Goal: Information Seeking & Learning: Learn about a topic

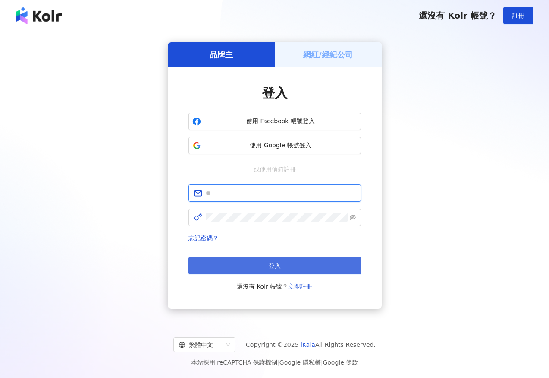
type input "**********"
click at [293, 262] on button "登入" at bounding box center [275, 265] width 173 height 17
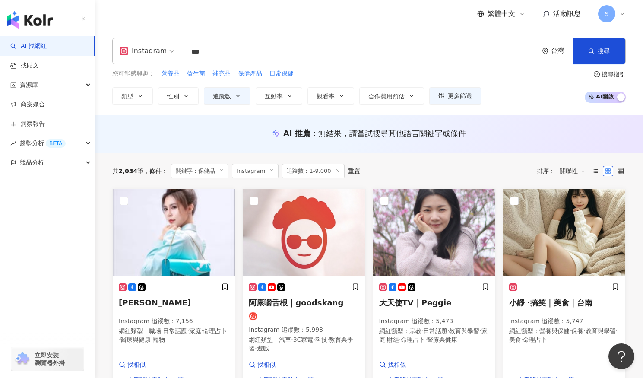
drag, startPoint x: 215, startPoint y: 54, endPoint x: 141, endPoint y: 43, distance: 75.0
click at [141, 43] on div "Instagram 保健品 *** 台灣 搜尋" at bounding box center [368, 51] width 513 height 26
type input "*"
click at [230, 96] on span "追蹤數" at bounding box center [222, 96] width 18 height 7
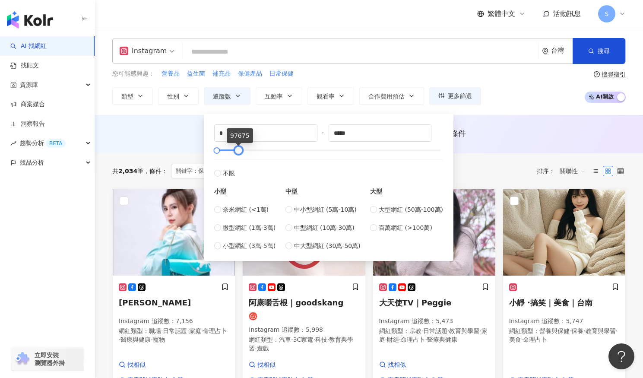
type input "******"
drag, startPoint x: 218, startPoint y: 151, endPoint x: 239, endPoint y: 153, distance: 20.9
click at [239, 153] on div at bounding box center [239, 150] width 5 height 5
click at [255, 246] on span "小型網紅 (3萬-5萬)" at bounding box center [249, 245] width 53 height 9
type input "*****"
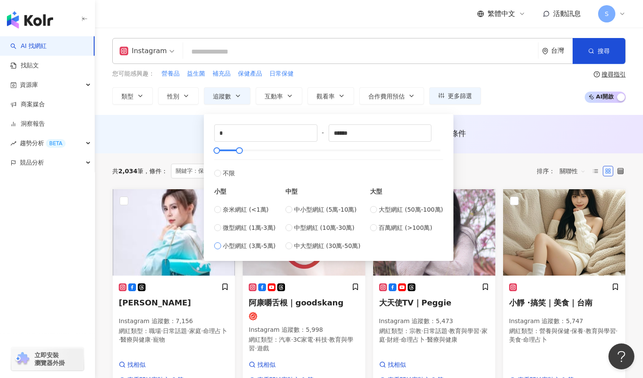
type input "*****"
click at [191, 149] on div "AI 推薦 ： 無結果，請嘗試搜尋其他語言關鍵字或條件" at bounding box center [369, 134] width 548 height 38
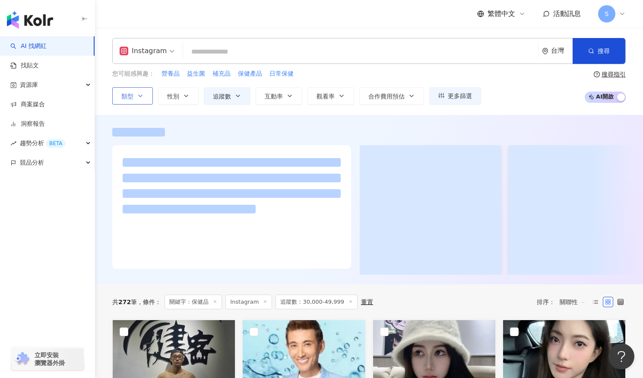
click at [139, 95] on icon "button" at bounding box center [140, 95] width 7 height 7
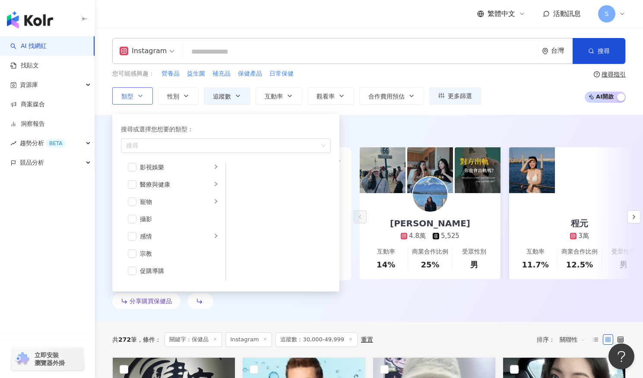
scroll to position [170, 0]
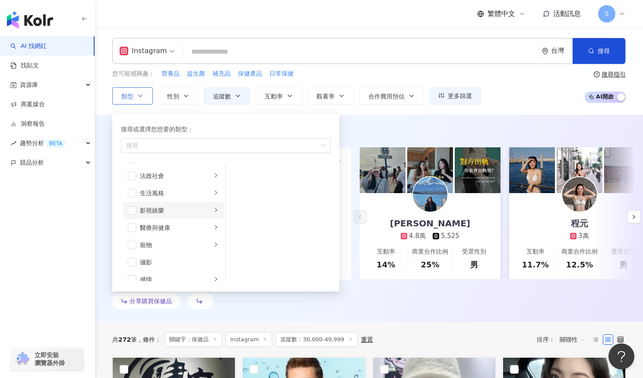
click at [213, 210] on icon "right" at bounding box center [215, 209] width 5 height 5
click at [236, 174] on span "button" at bounding box center [237, 172] width 9 height 9
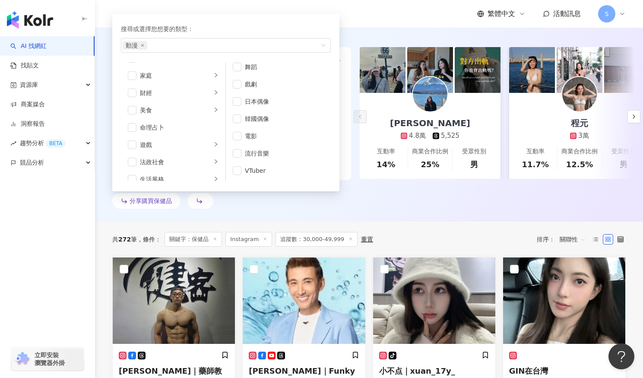
scroll to position [86, 0]
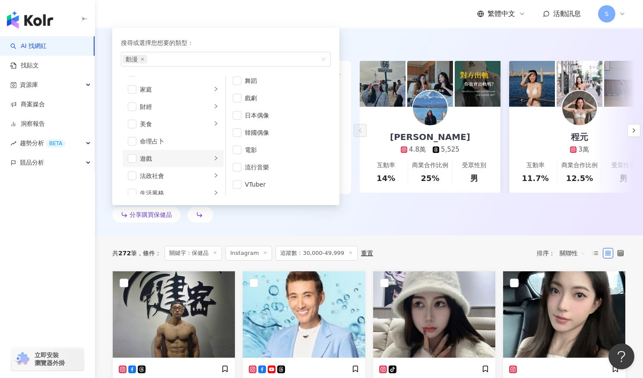
click at [213, 160] on icon "right" at bounding box center [215, 157] width 5 height 5
click at [233, 89] on span "button" at bounding box center [237, 86] width 9 height 9
drag, startPoint x: 237, startPoint y: 103, endPoint x: 235, endPoint y: 113, distance: 10.9
click at [237, 103] on span "button" at bounding box center [237, 103] width 9 height 9
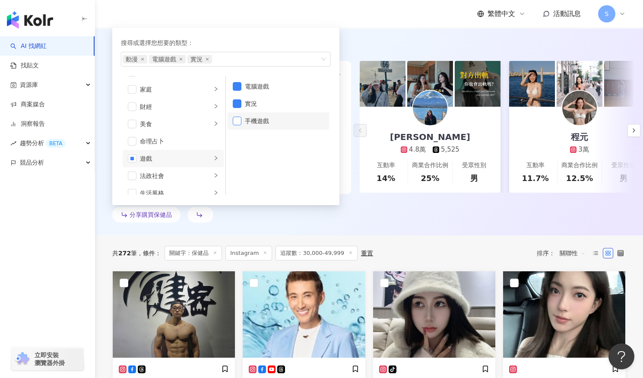
click at [234, 118] on span "button" at bounding box center [237, 121] width 9 height 9
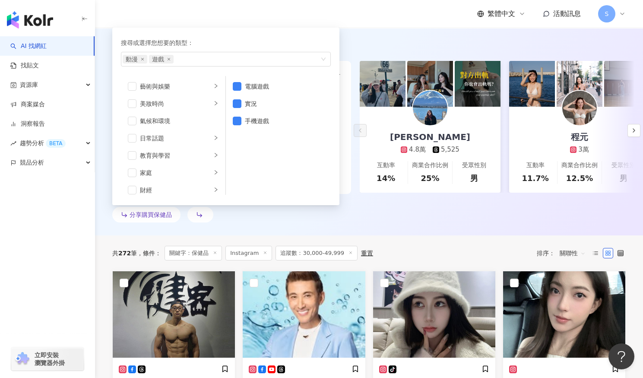
click at [305, 225] on div "分享購買保健品" at bounding box center [368, 216] width 513 height 19
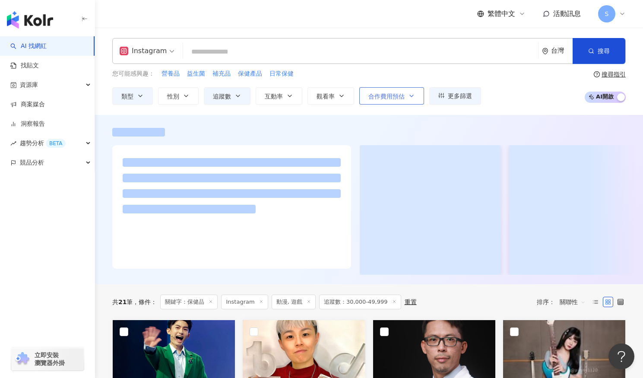
click at [392, 95] on span "合作費用預估" at bounding box center [386, 96] width 36 height 7
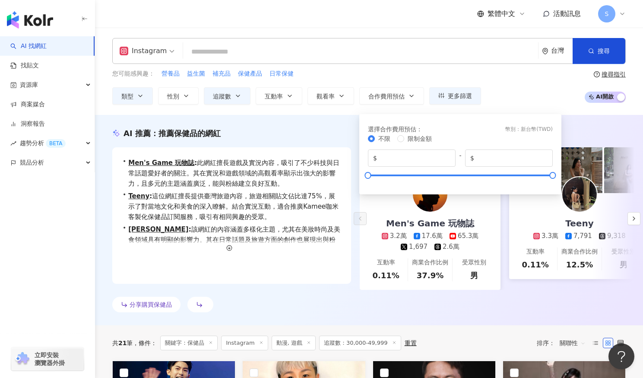
click at [381, 75] on div "您可能感興趣： 營養品 益生菌 補充品 保健產品 日常保健" at bounding box center [296, 73] width 369 height 9
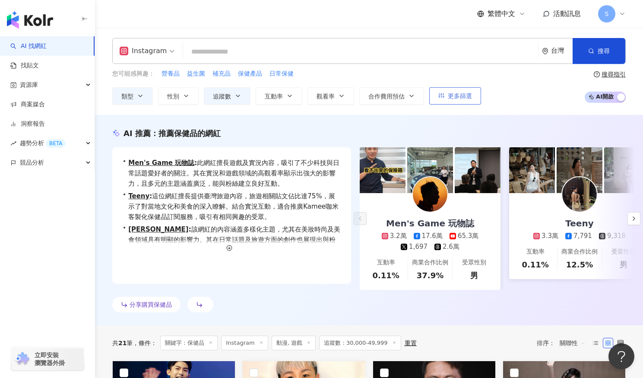
click at [448, 94] on span "更多篩選" at bounding box center [460, 95] width 24 height 7
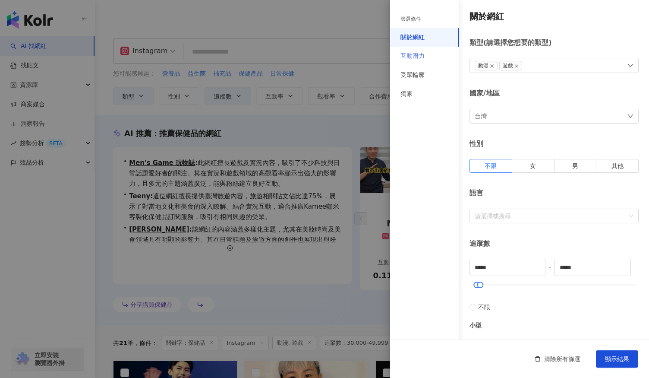
click at [429, 60] on div "互動潛力" at bounding box center [424, 56] width 69 height 19
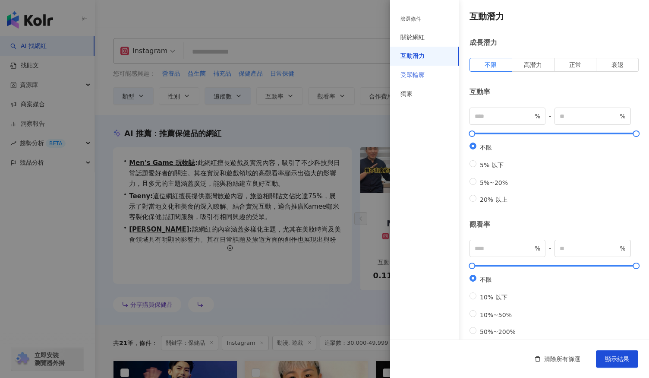
click at [428, 74] on div "受眾輪廓" at bounding box center [424, 75] width 69 height 19
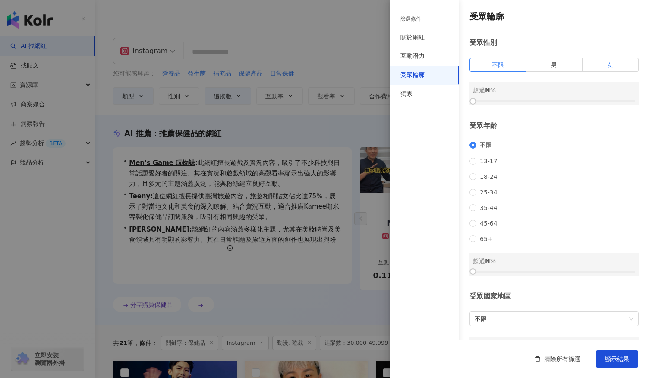
click at [549, 64] on label "女" at bounding box center [611, 65] width 56 height 14
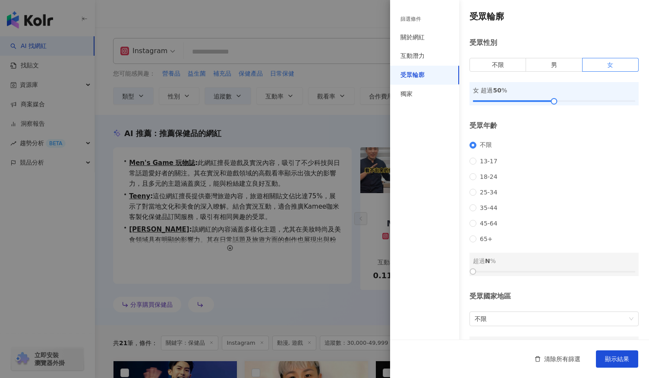
drag, startPoint x: 479, startPoint y: 101, endPoint x: 550, endPoint y: 124, distance: 75.1
click at [549, 124] on div "受眾輪廓 受眾性別 不限 男 女 女 超過 50 % 受眾年齡 不限 13-17 18-24 25-34 35-44 45-64 65+ 超過 N % 受眾國…" at bounding box center [519, 185] width 259 height 370
click at [549, 353] on button "顯示結果" at bounding box center [617, 358] width 42 height 17
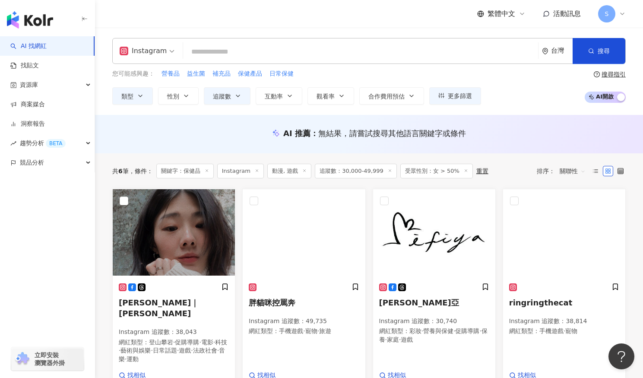
scroll to position [216, 0]
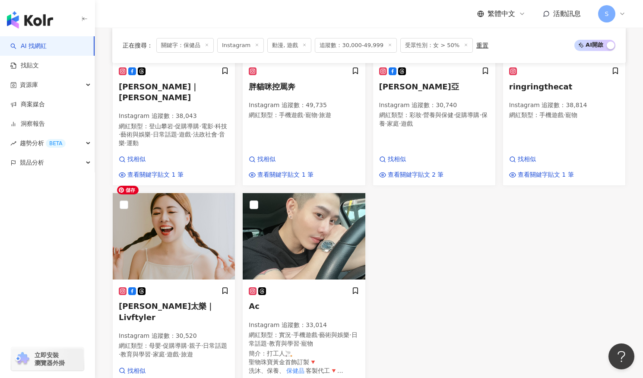
drag, startPoint x: 180, startPoint y: 227, endPoint x: 446, endPoint y: 241, distance: 265.8
click at [446, 241] on div "Misc Lin｜林佳齡 Instagram 追蹤數 ： 38,043 網紅類型 ： 登山攀岩 · 促購導購 · 電影 · 科技 · 藝術與娛樂 · 日常話題…" at bounding box center [369, 185] width 520 height 424
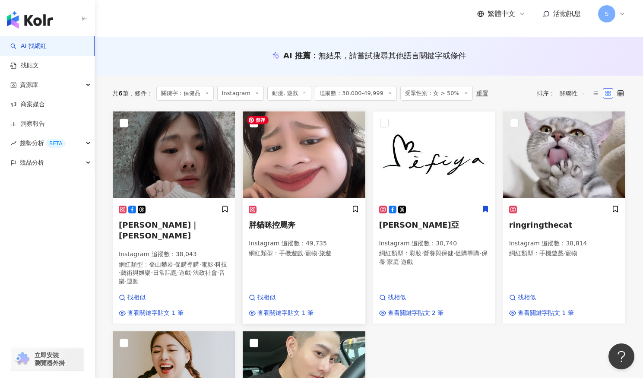
scroll to position [0, 0]
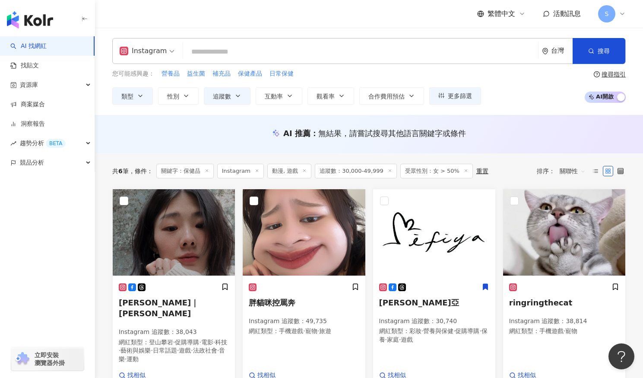
click at [357, 170] on span "追蹤數：30,000-49,999" at bounding box center [356, 171] width 82 height 15
drag, startPoint x: 366, startPoint y: 177, endPoint x: 378, endPoint y: 177, distance: 12.5
click at [366, 177] on span "追蹤數：30,000-49,999" at bounding box center [356, 171] width 82 height 15
click at [388, 170] on icon at bounding box center [390, 170] width 4 height 4
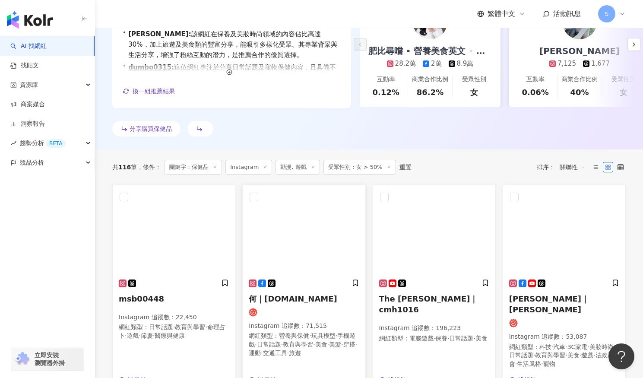
scroll to position [173, 0]
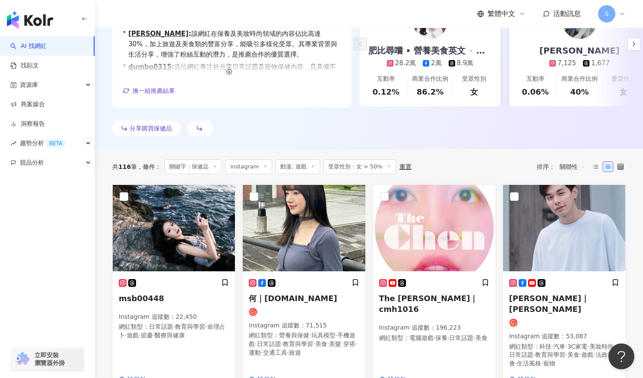
click at [214, 166] on icon at bounding box center [215, 166] width 4 height 4
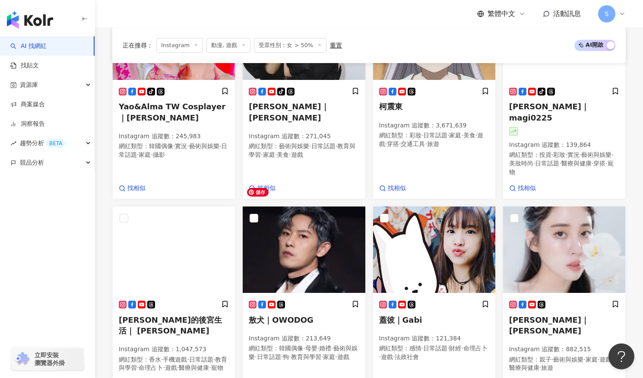
scroll to position [518, 0]
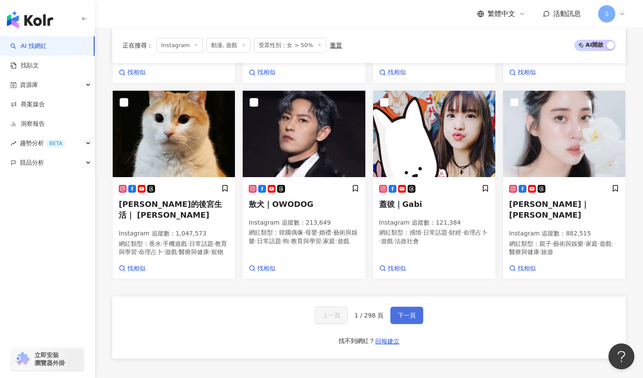
click at [398, 312] on span "下一頁" at bounding box center [406, 315] width 18 height 7
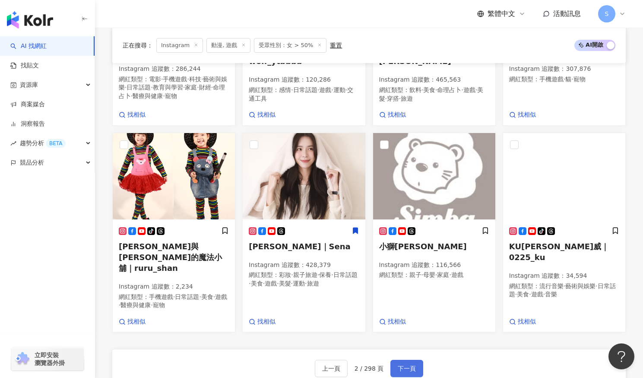
scroll to position [515, 0]
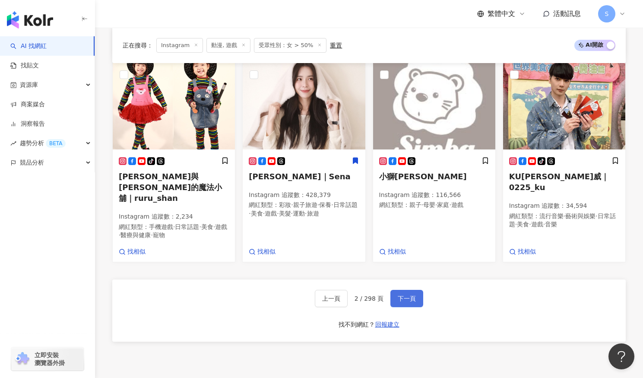
click at [414, 293] on button "下一頁" at bounding box center [406, 298] width 33 height 17
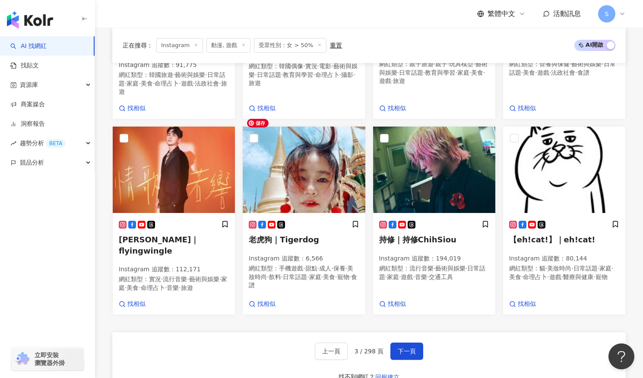
scroll to position [481, 0]
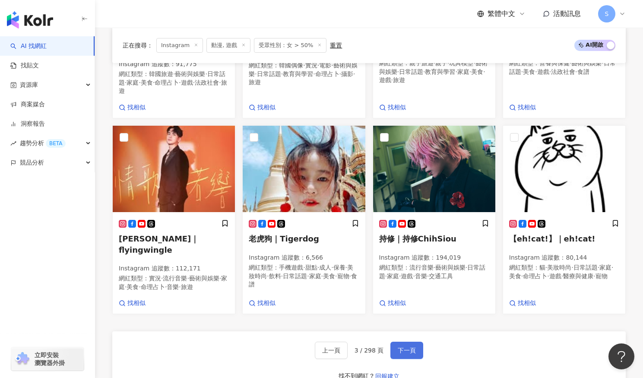
click at [402, 347] on span "下一頁" at bounding box center [406, 350] width 18 height 7
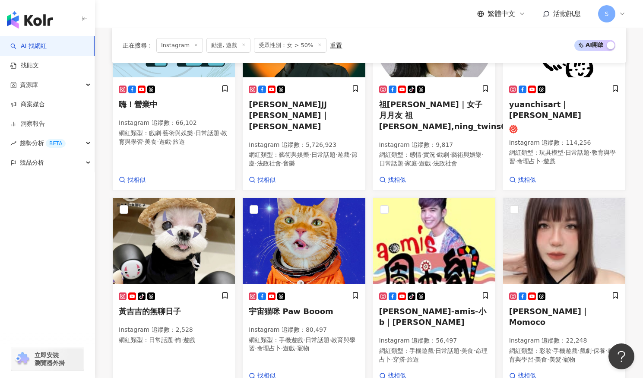
scroll to position [486, 0]
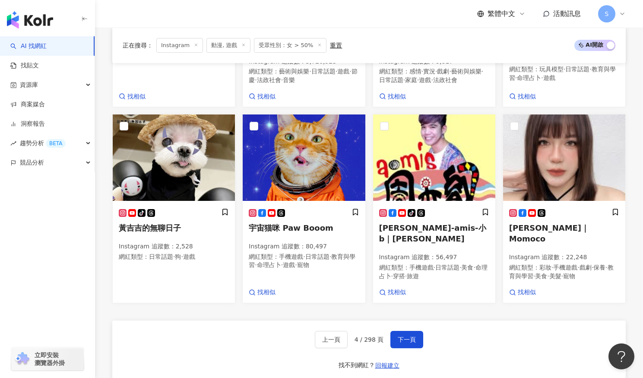
click at [270, 322] on div "上一頁 4 / 298 頁 下一頁 找不到網紅？ 回報建立" at bounding box center [368, 351] width 513 height 62
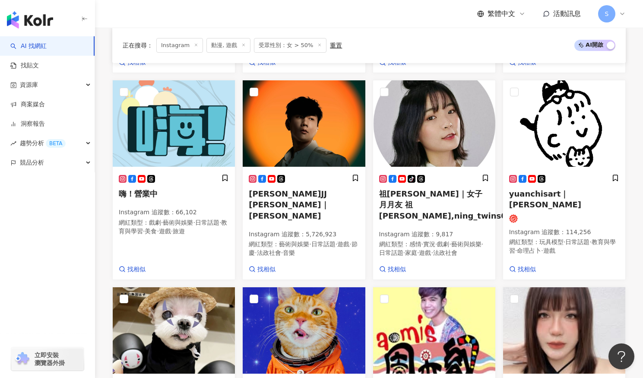
scroll to position [97, 0]
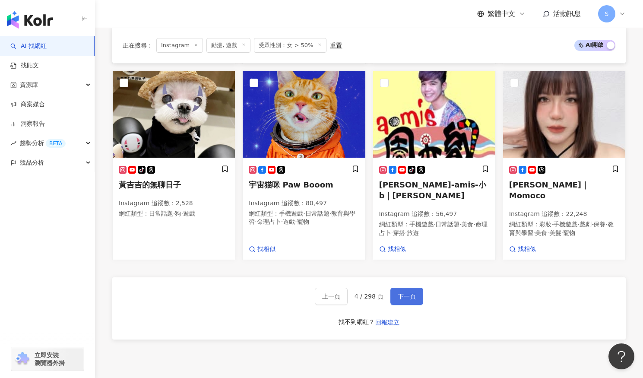
click at [404, 295] on span "下一頁" at bounding box center [406, 296] width 18 height 7
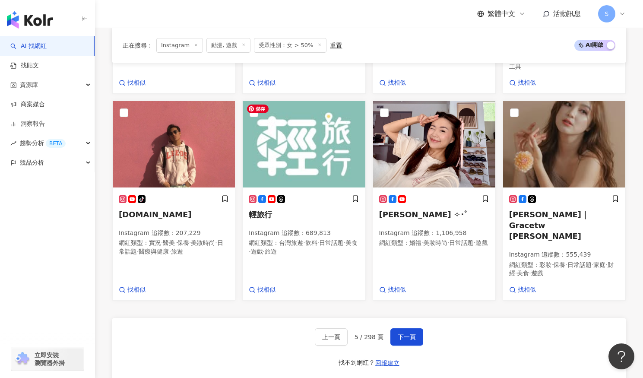
scroll to position [550, 0]
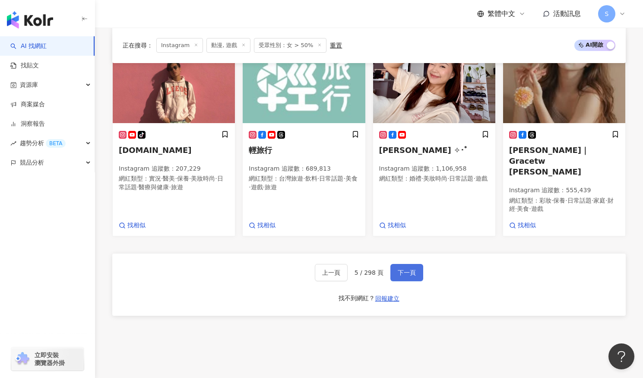
click at [403, 269] on span "下一頁" at bounding box center [406, 272] width 18 height 7
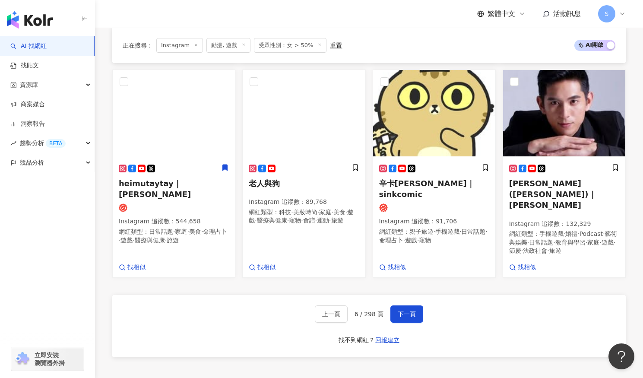
scroll to position [575, 0]
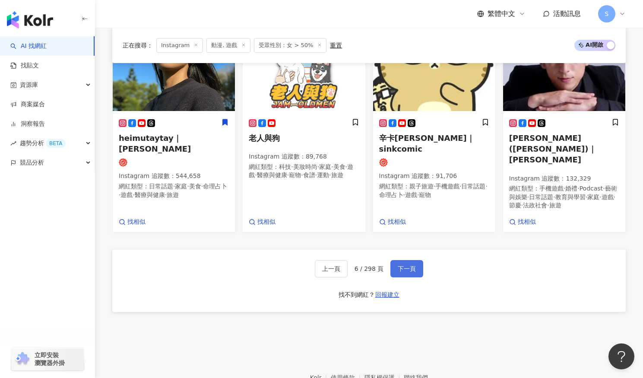
click at [405, 265] on span "下一頁" at bounding box center [406, 268] width 18 height 7
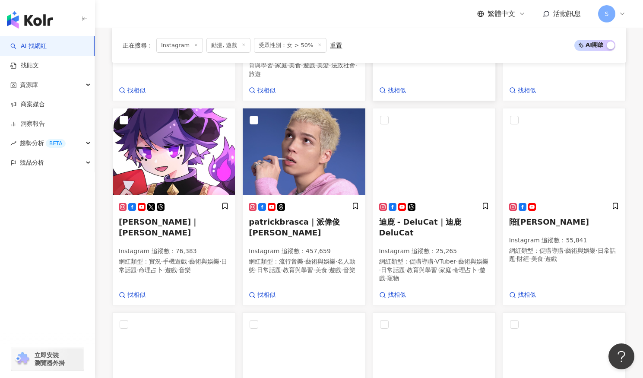
scroll to position [310, 0]
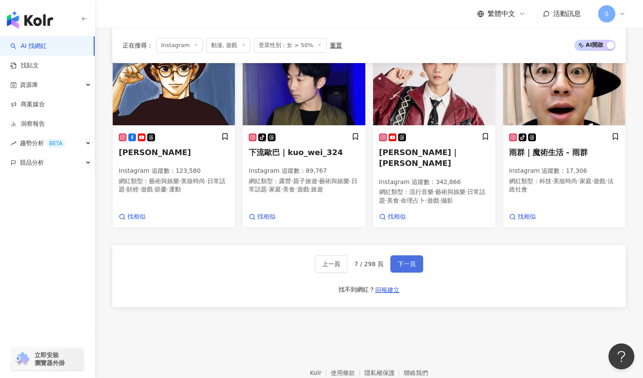
click at [418, 255] on button "下一頁" at bounding box center [406, 263] width 33 height 17
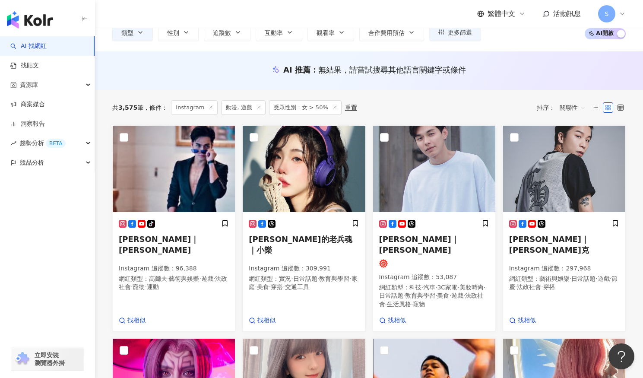
scroll to position [0, 0]
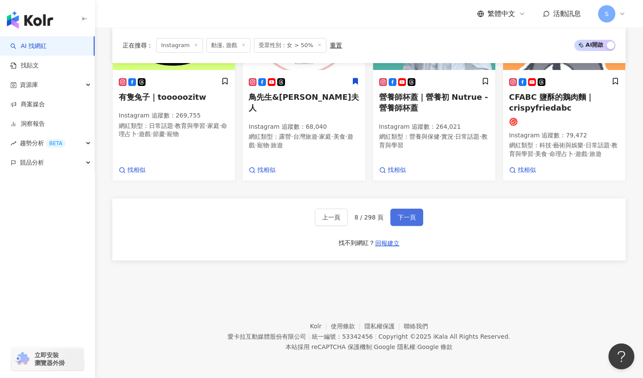
click at [408, 218] on span "下一頁" at bounding box center [406, 217] width 18 height 7
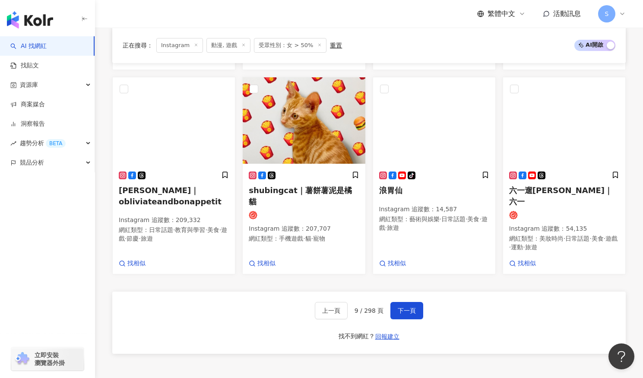
scroll to position [601, 0]
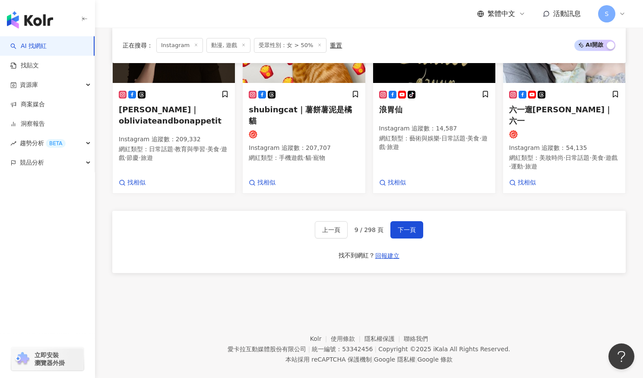
click at [399, 226] on span "下一頁" at bounding box center [406, 229] width 18 height 7
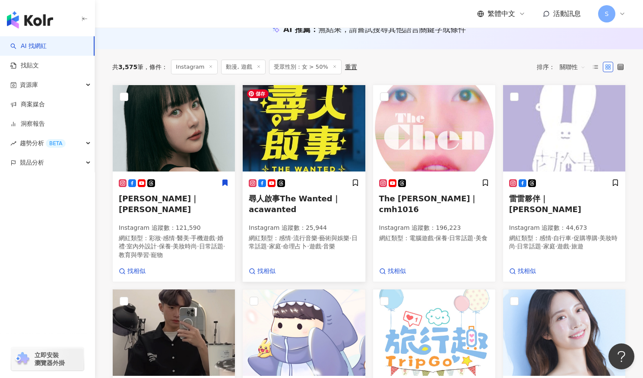
scroll to position [30, 0]
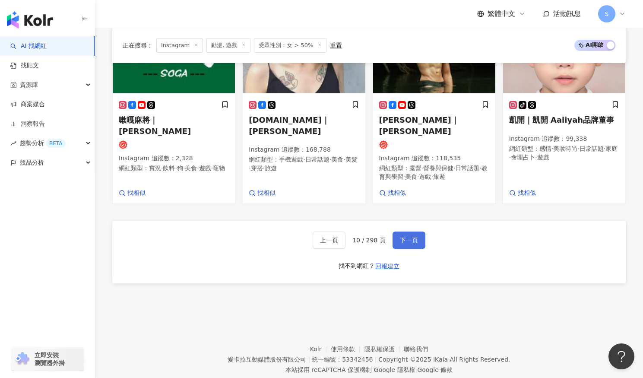
click at [413, 231] on button "下一頁" at bounding box center [408, 239] width 33 height 17
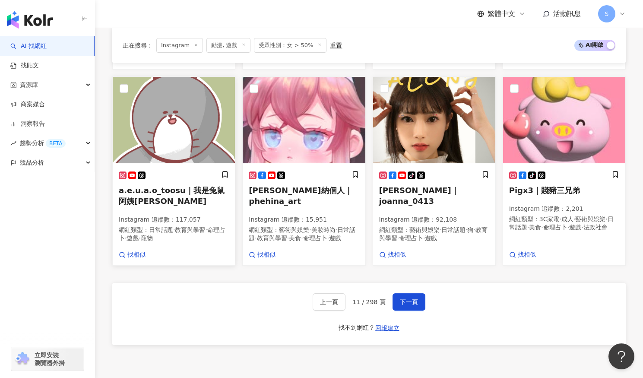
scroll to position [593, 0]
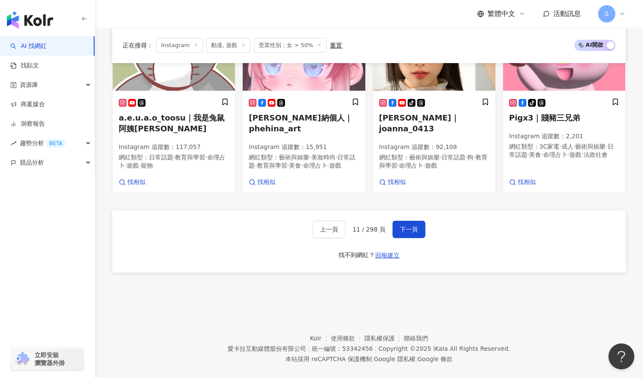
click at [190, 213] on div "上一頁 11 / 298 頁 下一頁 找不到網紅？ 回報建立" at bounding box center [368, 241] width 513 height 62
drag, startPoint x: 219, startPoint y: 224, endPoint x: 226, endPoint y: 224, distance: 6.9
click at [219, 224] on div "上一頁 11 / 298 頁 下一頁 找不到網紅？ 回報建立" at bounding box center [368, 241] width 513 height 62
click at [406, 226] on span "下一頁" at bounding box center [409, 229] width 18 height 7
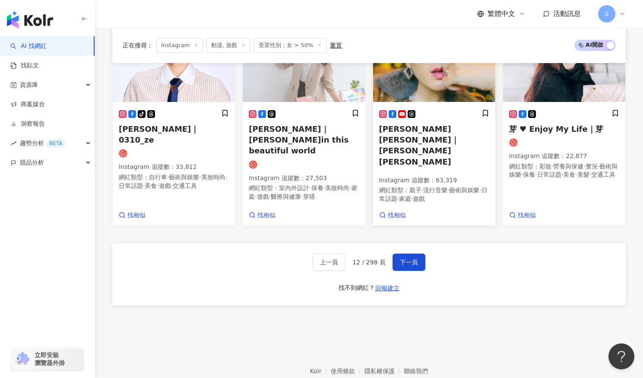
scroll to position [591, 0]
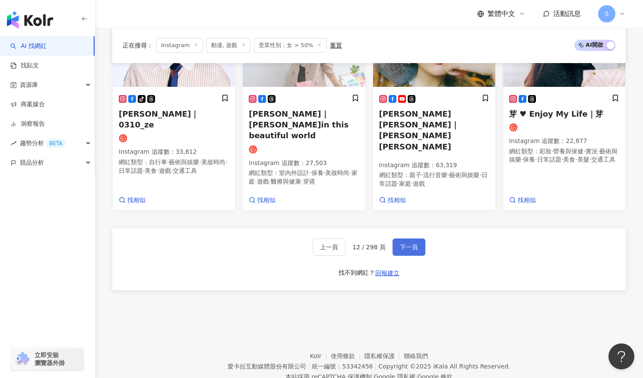
click at [413, 238] on button "下一頁" at bounding box center [408, 246] width 33 height 17
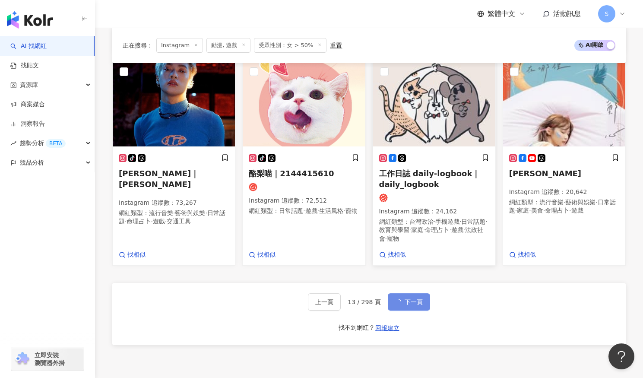
scroll to position [599, 0]
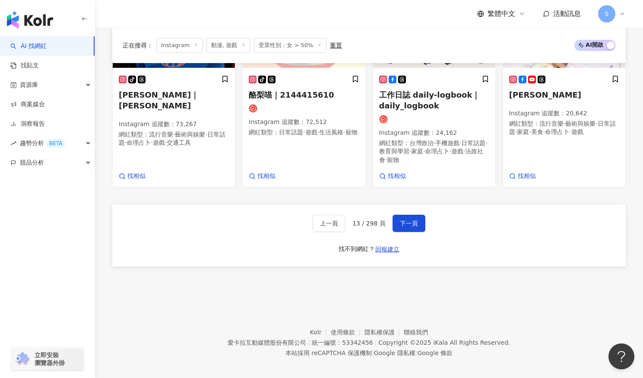
click at [453, 223] on div "上一頁 13 / 298 頁 下一頁 找不到網紅？ 回報建立" at bounding box center [368, 235] width 513 height 62
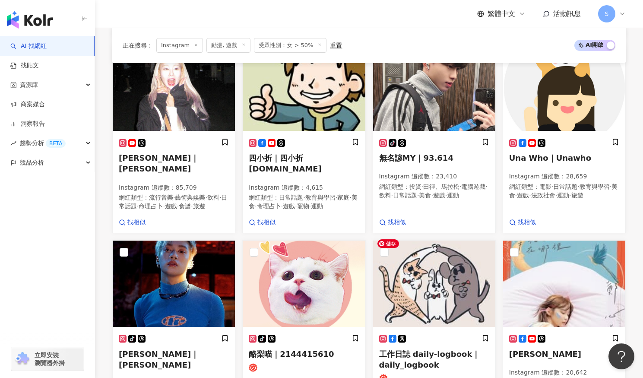
scroll to position [513, 0]
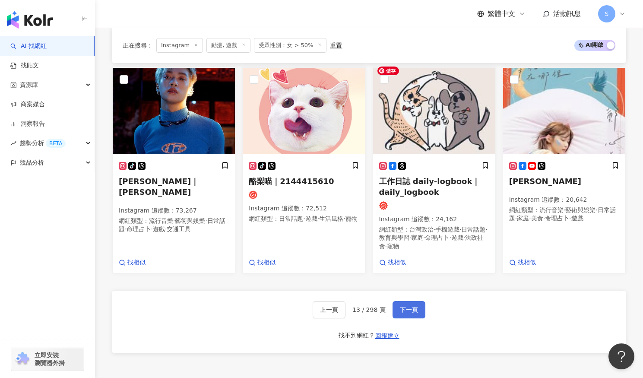
click at [405, 301] on button "下一頁" at bounding box center [408, 309] width 33 height 17
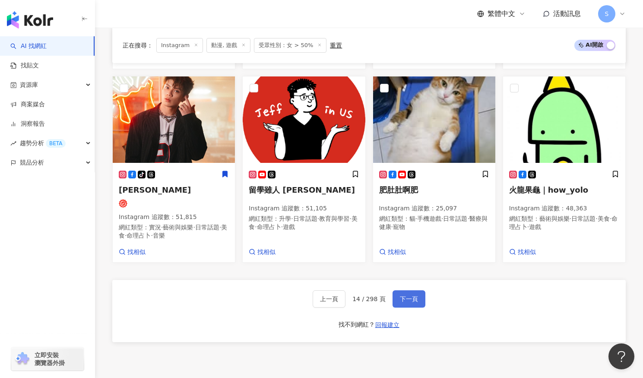
click at [400, 302] on span "下一頁" at bounding box center [409, 298] width 18 height 7
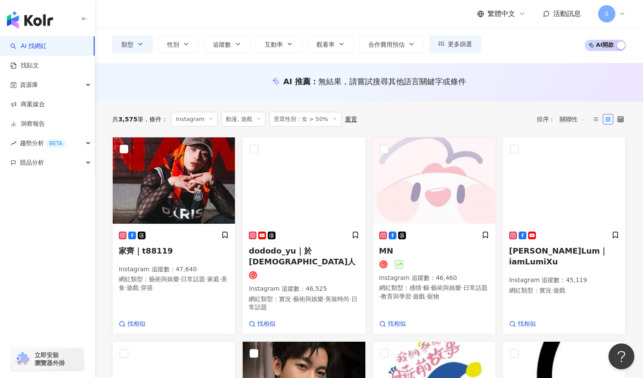
scroll to position [40, 0]
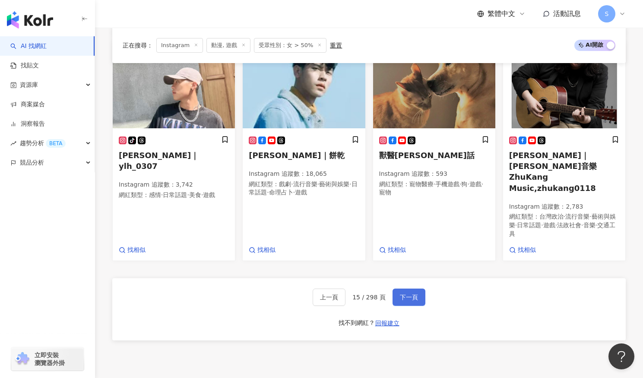
click at [422, 288] on button "下一頁" at bounding box center [408, 296] width 33 height 17
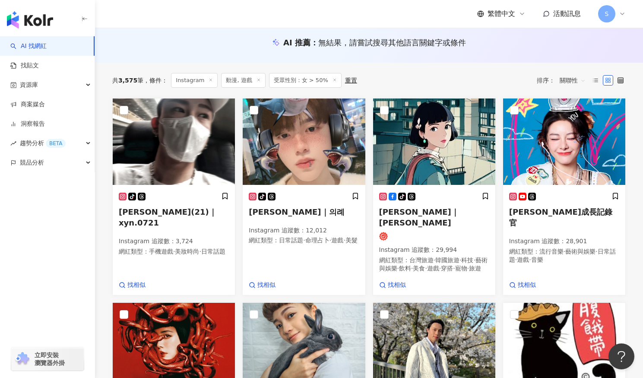
scroll to position [90, 0]
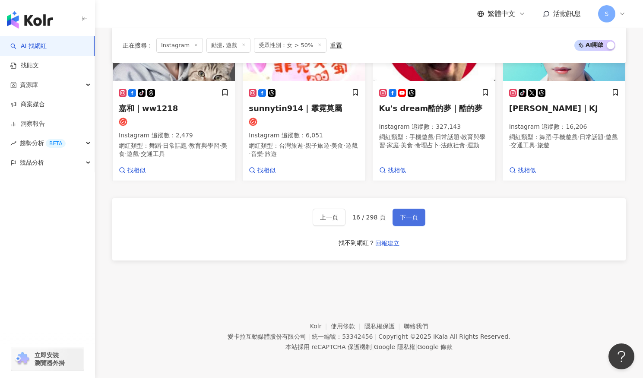
click at [411, 215] on span "下一頁" at bounding box center [409, 217] width 18 height 7
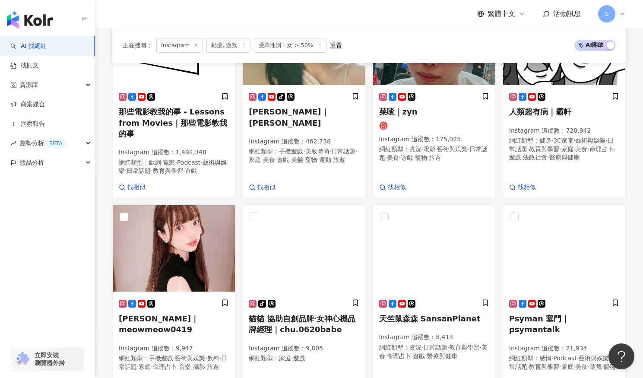
scroll to position [494, 0]
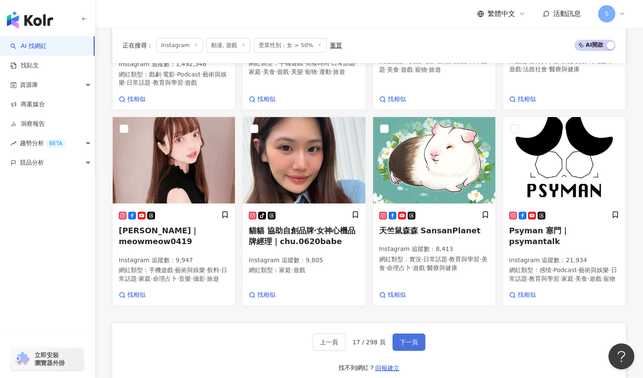
click at [409, 340] on button "下一頁" at bounding box center [408, 341] width 33 height 17
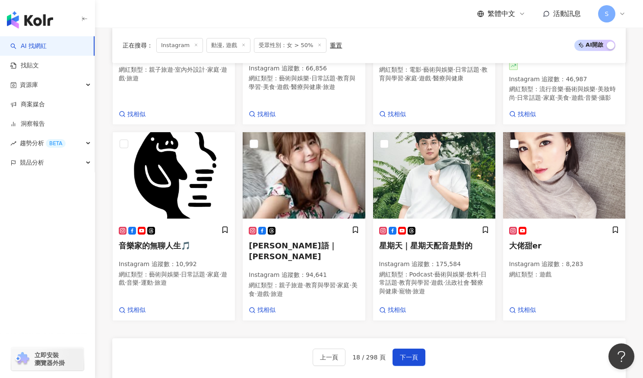
scroll to position [475, 0]
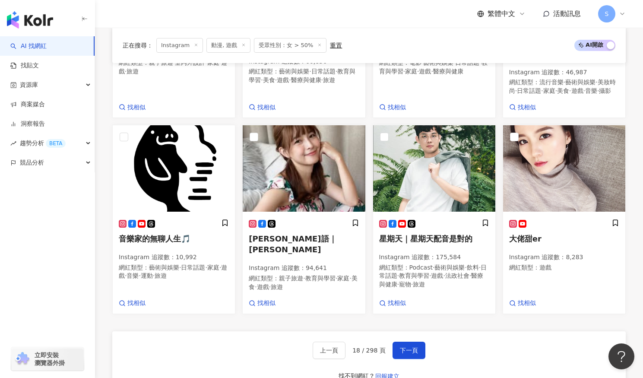
click at [412, 332] on div "上一頁 18 / 298 頁 下一頁 找不到網紅？ 回報建立" at bounding box center [368, 362] width 513 height 62
click at [411, 341] on button "下一頁" at bounding box center [408, 349] width 33 height 17
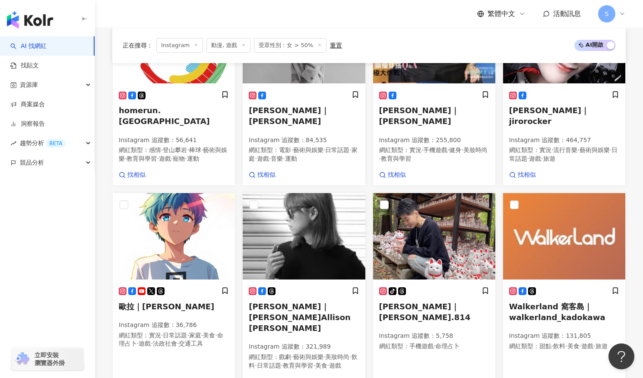
scroll to position [466, 0]
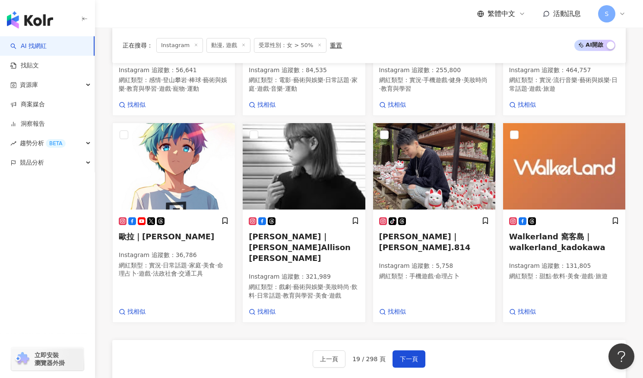
click at [281, 340] on div "上一頁 19 / 298 頁 下一頁 找不到網紅？ 回報建立" at bounding box center [368, 371] width 513 height 62
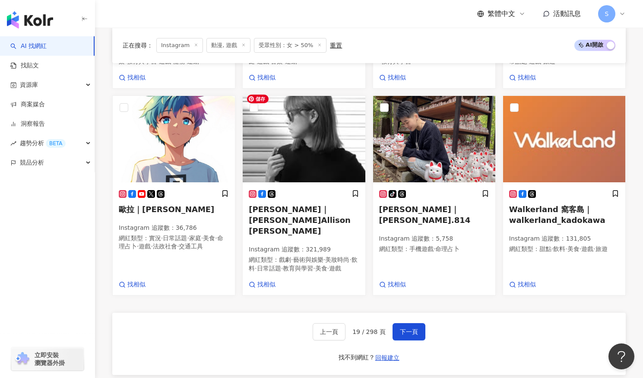
scroll to position [552, 0]
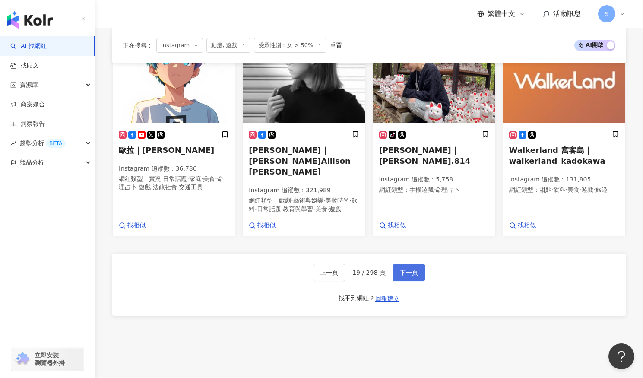
click at [416, 264] on button "下一頁" at bounding box center [408, 272] width 33 height 17
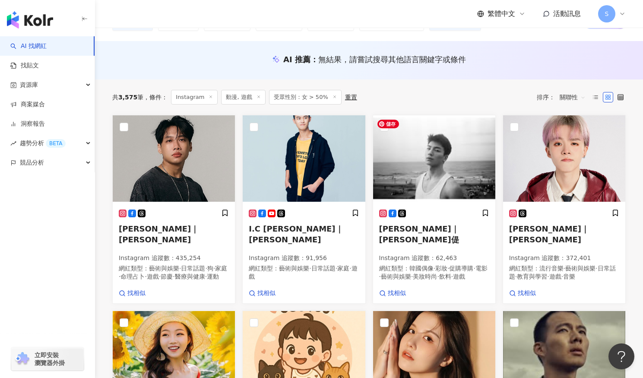
scroll to position [26, 0]
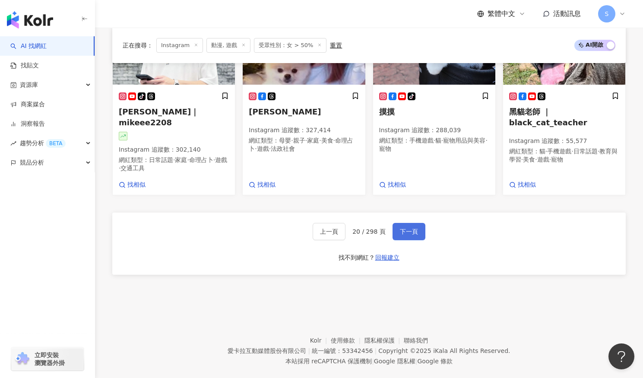
click at [409, 228] on span "下一頁" at bounding box center [409, 231] width 18 height 7
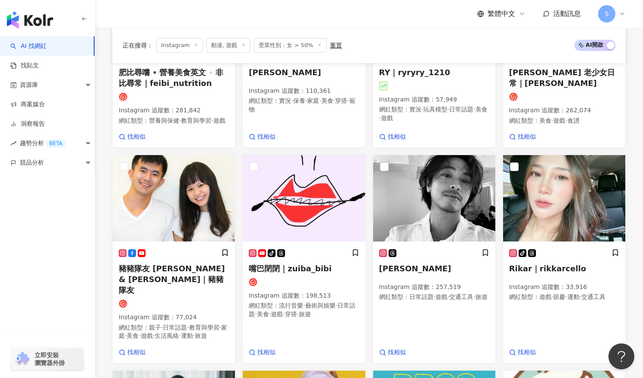
scroll to position [0, 0]
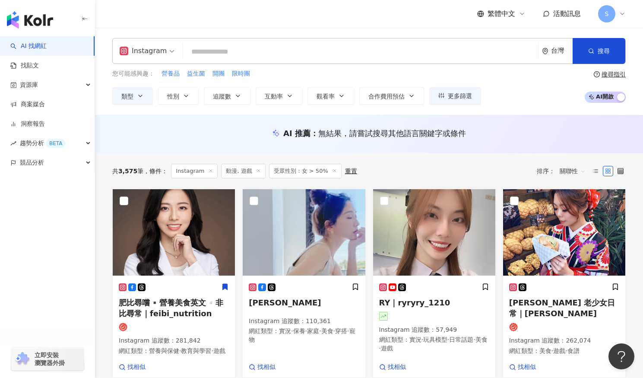
click at [177, 153] on div "共 3,575 筆 條件 ： Instagram 動漫, 遊戲 受眾性別：女 > 50% 重置 排序： 關聯性" at bounding box center [368, 170] width 513 height 35
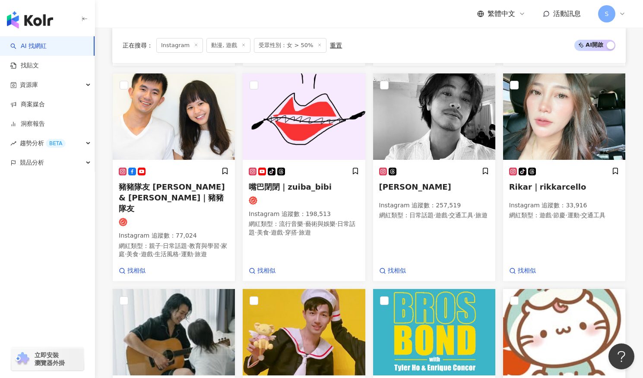
scroll to position [518, 0]
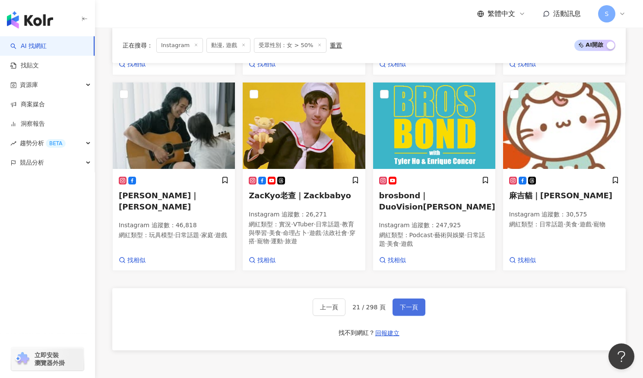
click at [420, 315] on button "下一頁" at bounding box center [408, 306] width 33 height 17
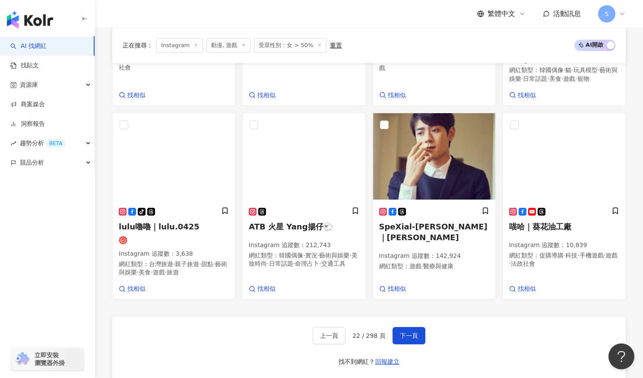
scroll to position [585, 0]
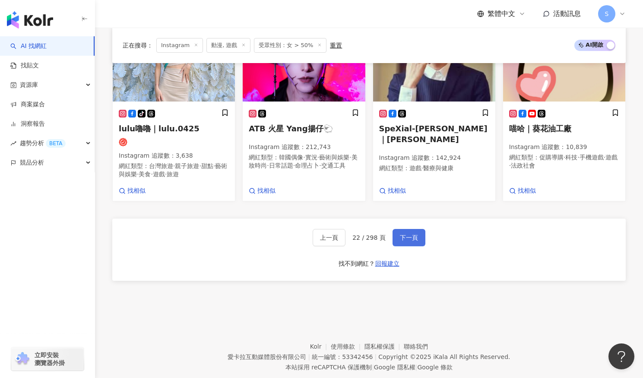
click at [405, 229] on button "下一頁" at bounding box center [408, 237] width 33 height 17
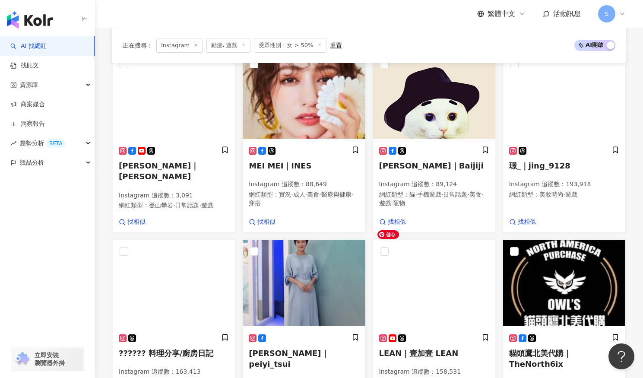
scroll to position [557, 0]
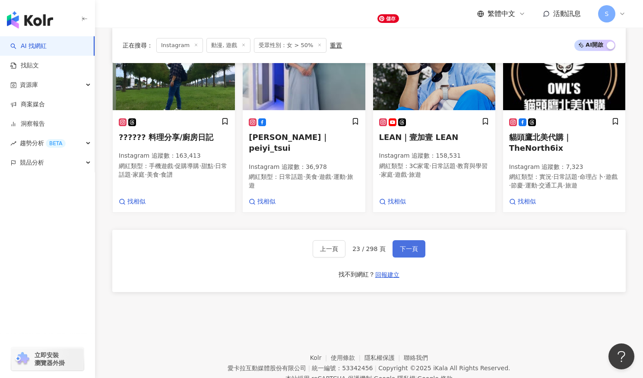
click at [406, 230] on div "上一頁 23 / 298 頁 下一頁 找不到網紅？ 回報建立" at bounding box center [368, 261] width 513 height 62
click at [406, 240] on button "下一頁" at bounding box center [408, 248] width 33 height 17
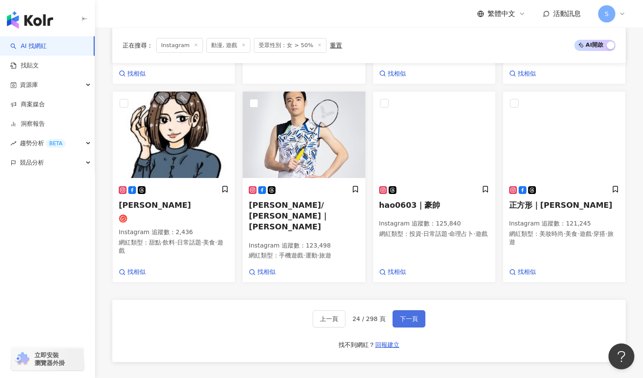
scroll to position [542, 0]
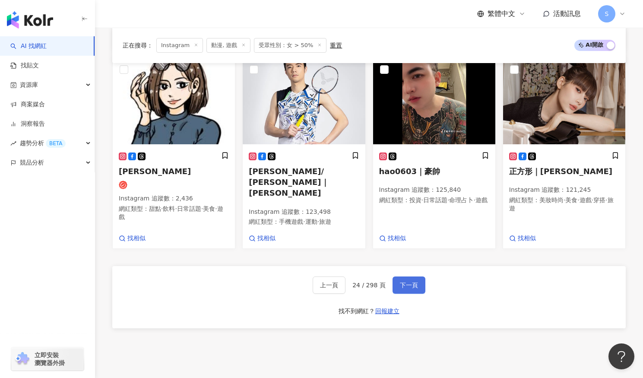
click at [406, 276] on button "下一頁" at bounding box center [408, 284] width 33 height 17
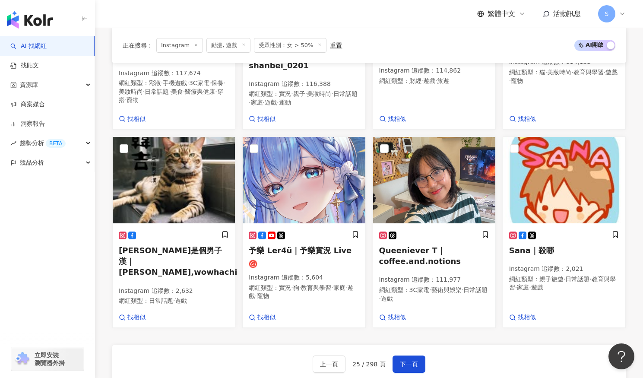
scroll to position [530, 0]
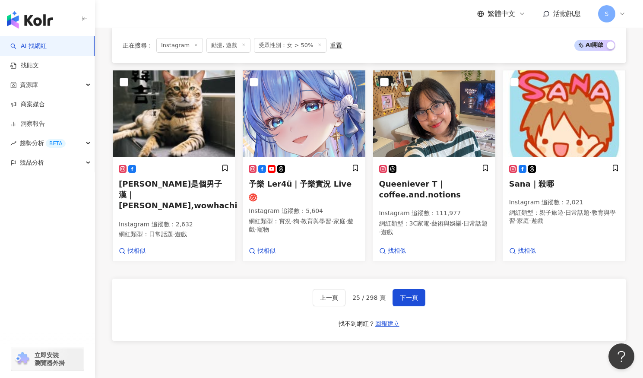
click at [278, 329] on div "黑妞Olivia｜oliviafitness Instagram 追蹤數 ： 1,850 網紅類型 ： 母嬰 · 瑜珈 · 親子 · 手機遊戲 · 家庭 · …" at bounding box center [368, 10] width 513 height 703
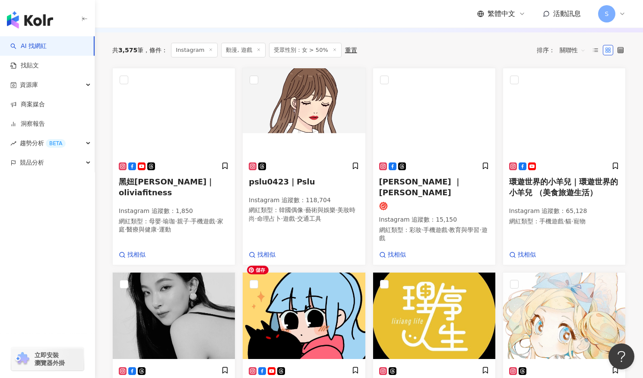
scroll to position [98, 0]
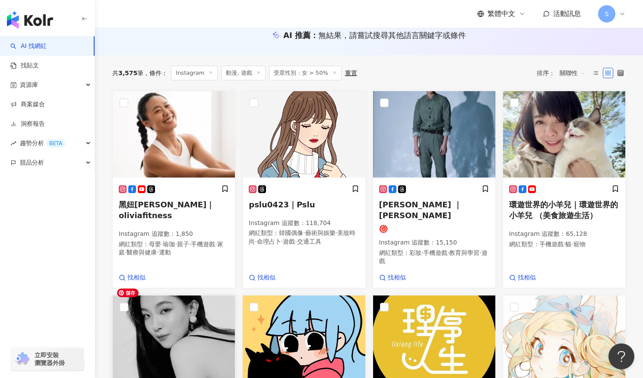
drag, startPoint x: 183, startPoint y: 295, endPoint x: 181, endPoint y: 311, distance: 15.6
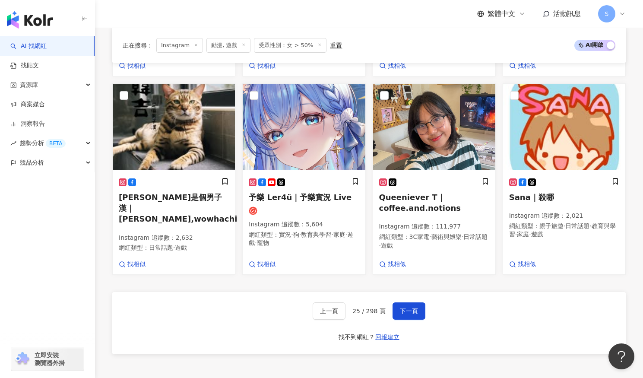
scroll to position [587, 0]
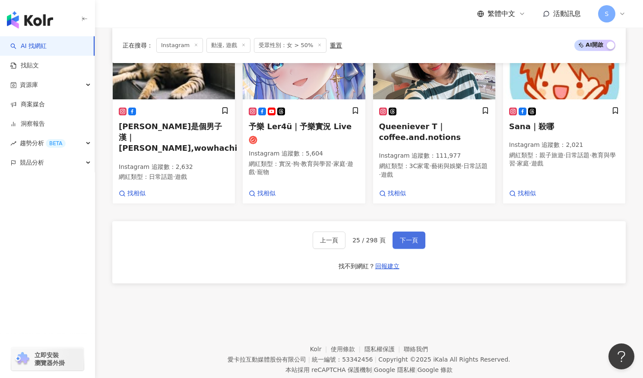
click at [400, 236] on span "下一頁" at bounding box center [409, 239] width 18 height 7
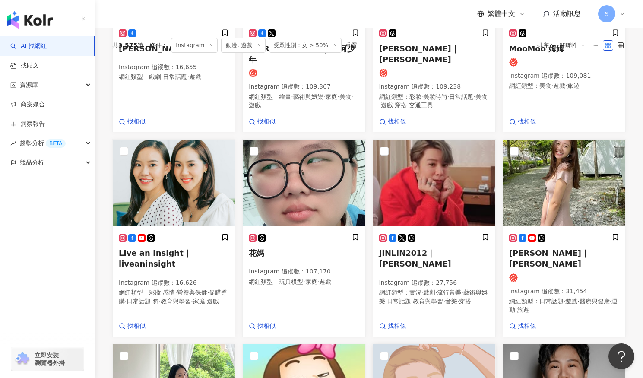
scroll to position [38, 0]
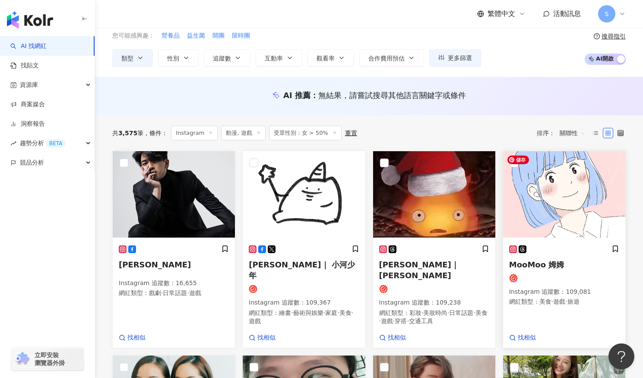
drag, startPoint x: 537, startPoint y: 170, endPoint x: 533, endPoint y: 183, distance: 13.8
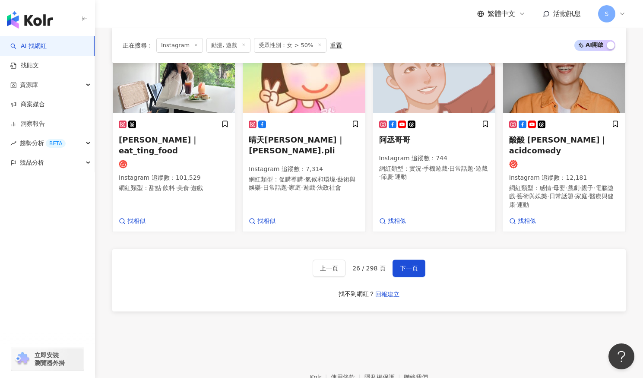
scroll to position [599, 0]
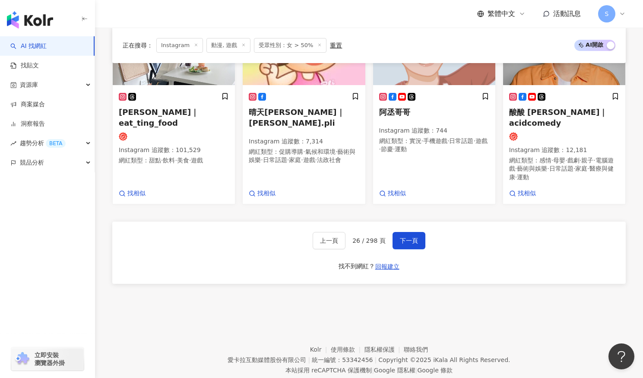
click at [414, 227] on div "上一頁 26 / 298 頁 下一頁 找不到網紅？ 回報建立" at bounding box center [368, 252] width 513 height 62
click at [414, 232] on button "下一頁" at bounding box center [408, 240] width 33 height 17
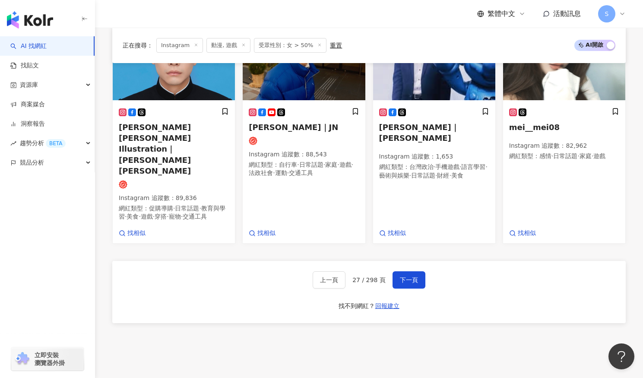
scroll to position [608, 0]
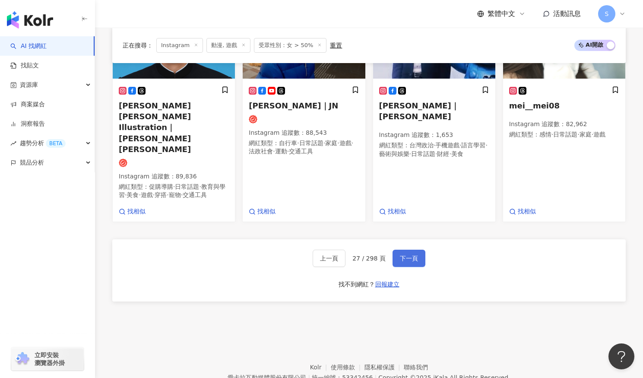
click at [413, 255] on span "下一頁" at bounding box center [409, 258] width 18 height 7
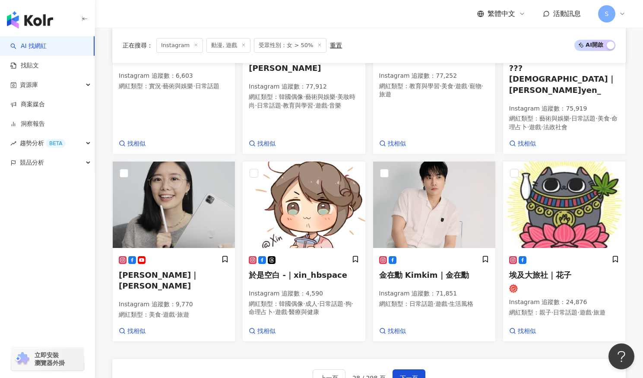
scroll to position [591, 0]
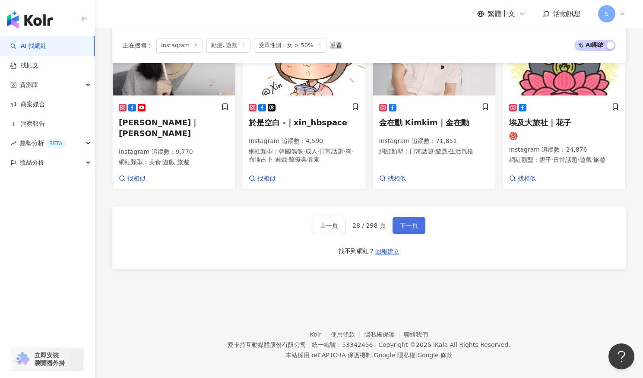
click at [410, 222] on span "下一頁" at bounding box center [409, 225] width 18 height 7
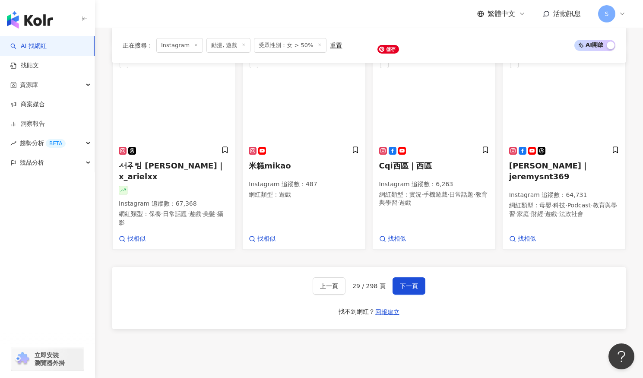
scroll to position [593, 0]
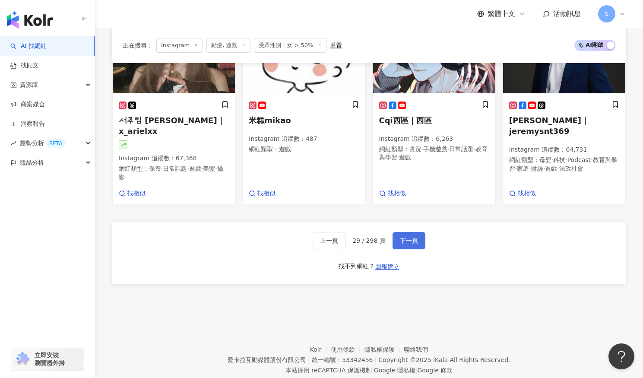
click at [404, 232] on button "下一頁" at bounding box center [408, 240] width 33 height 17
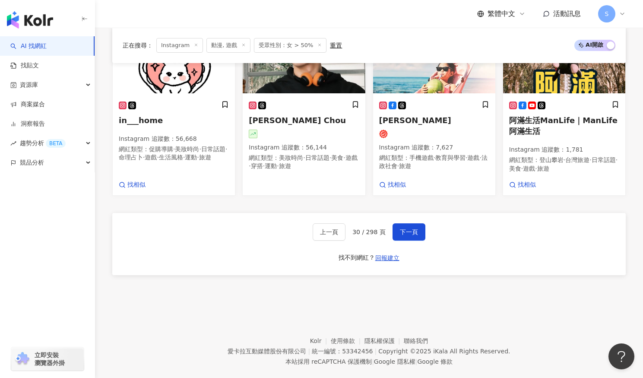
click at [242, 296] on footer "Kolr 使用條款 隱私權保護 聯絡我們 愛卡拉互動媒體股份有限公司 | 統一編號：53342456 | Copyright © 2025 iKala All…" at bounding box center [369, 344] width 548 height 96
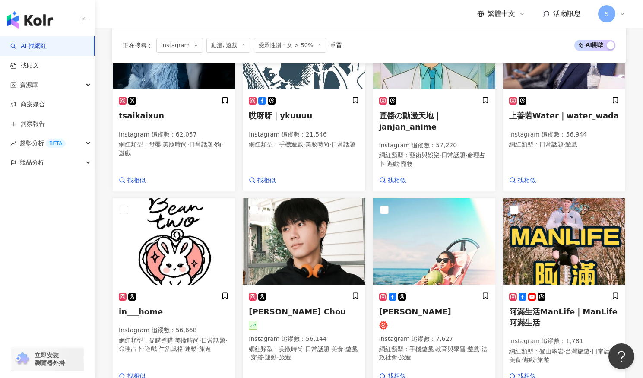
scroll to position [475, 0]
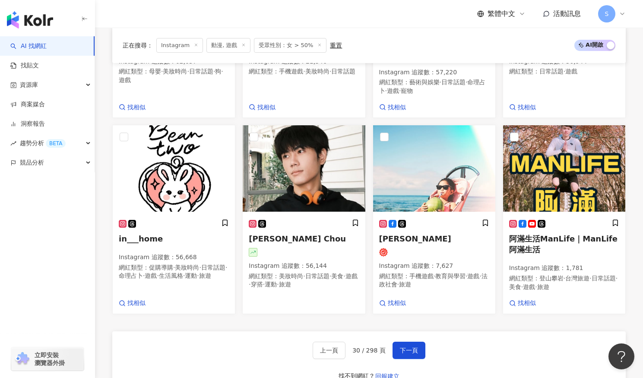
click at [413, 345] on div "上一頁 30 / 298 頁 下一頁 找不到網紅？ 回報建立" at bounding box center [368, 362] width 513 height 62
click at [411, 344] on button "下一頁" at bounding box center [408, 349] width 33 height 17
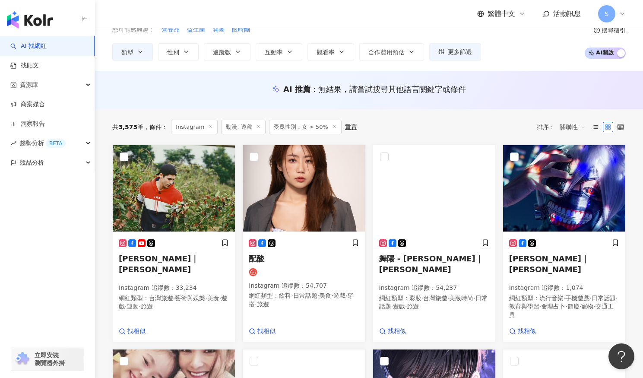
scroll to position [43, 0]
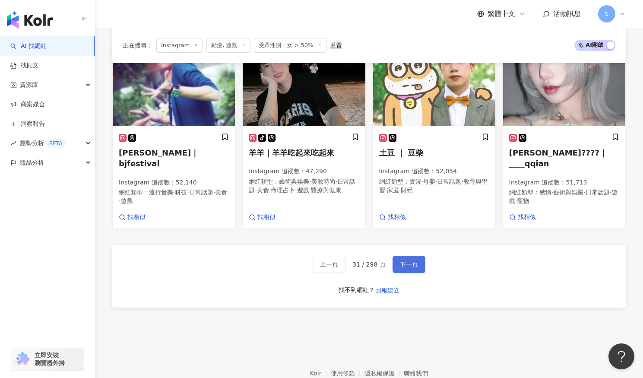
click at [405, 261] on span "下一頁" at bounding box center [409, 264] width 18 height 7
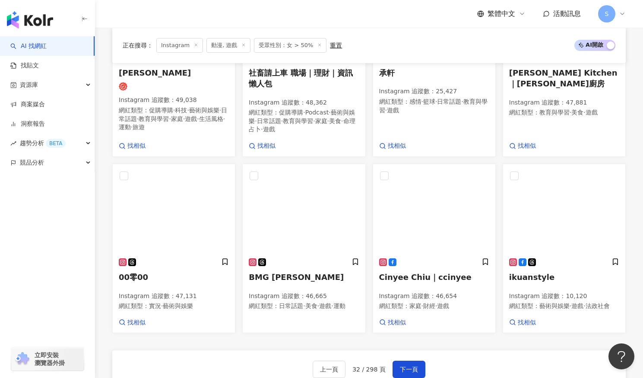
scroll to position [576, 0]
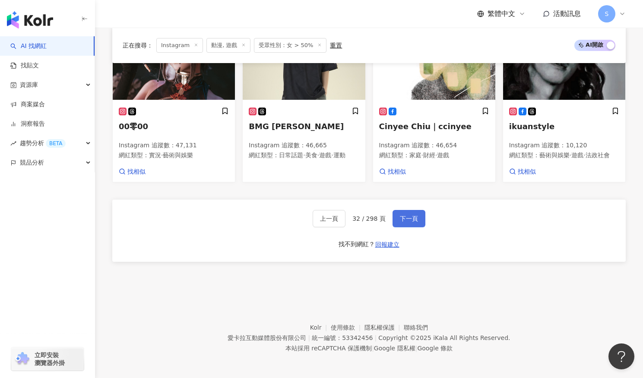
click at [404, 220] on span "下一頁" at bounding box center [409, 218] width 18 height 7
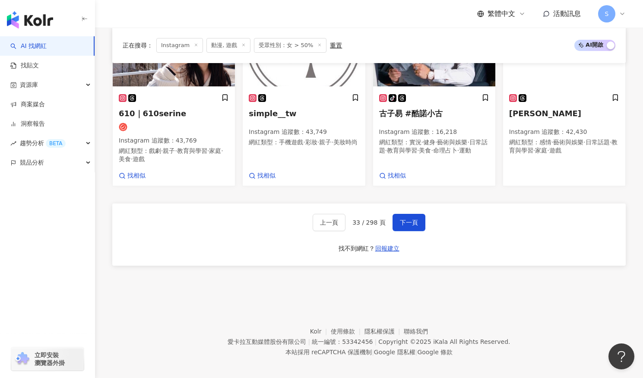
scroll to position [588, 0]
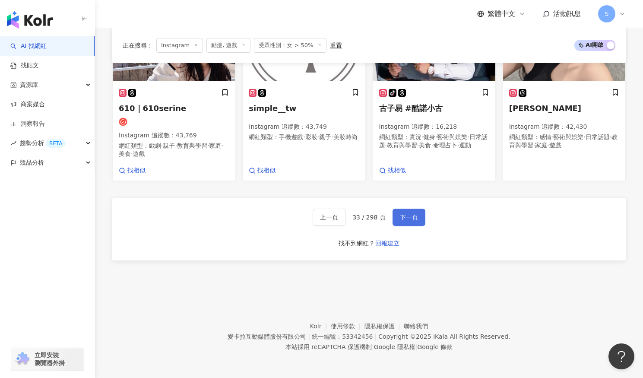
click at [413, 214] on span "下一頁" at bounding box center [409, 217] width 18 height 7
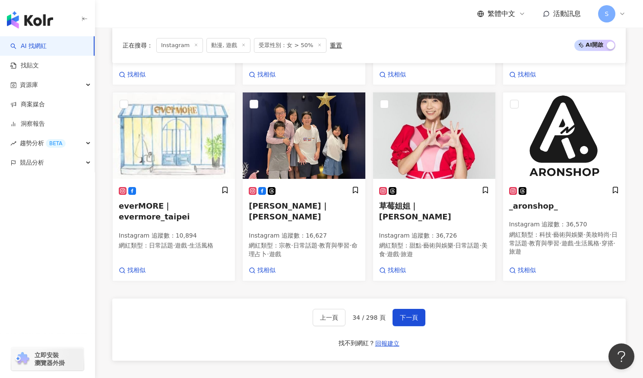
scroll to position [574, 0]
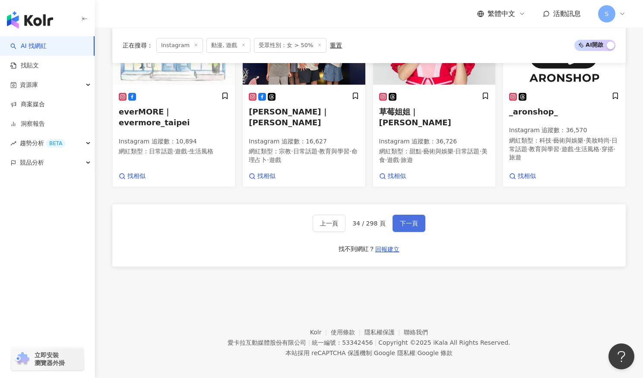
click at [407, 214] on button "下一頁" at bounding box center [408, 222] width 33 height 17
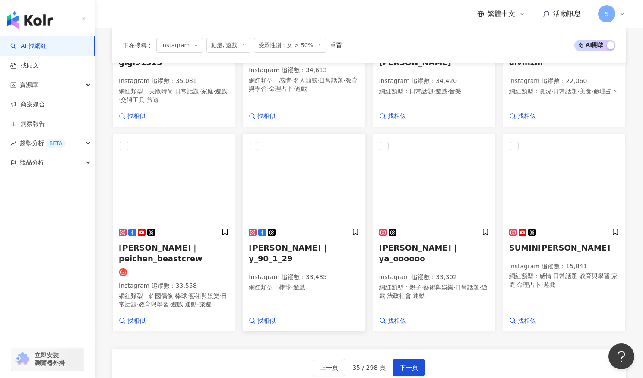
scroll to position [470, 0]
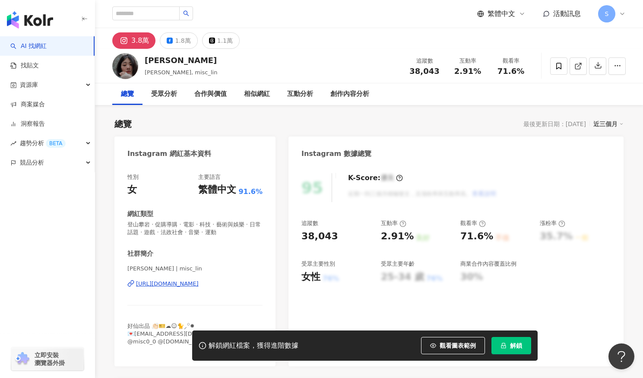
click at [167, 285] on div "https://www.instagram.com/misc_lin/" at bounding box center [167, 284] width 63 height 8
click at [153, 19] on input "search" at bounding box center [145, 13] width 67 height 14
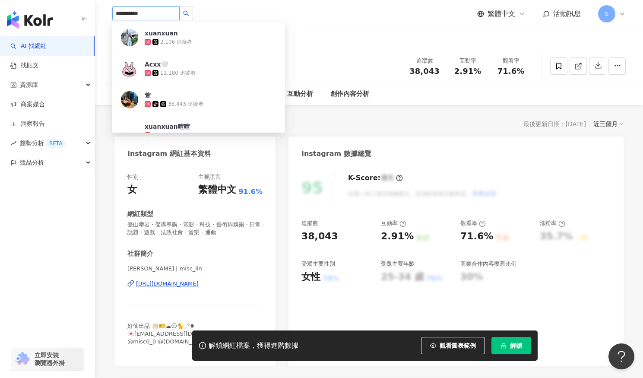
type input "**********"
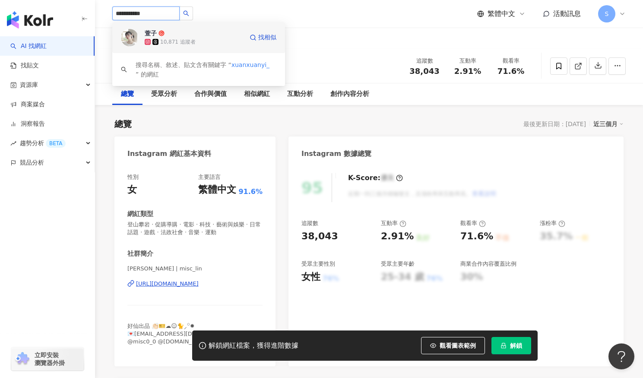
click at [161, 39] on div "10,871 追蹤者" at bounding box center [177, 41] width 35 height 7
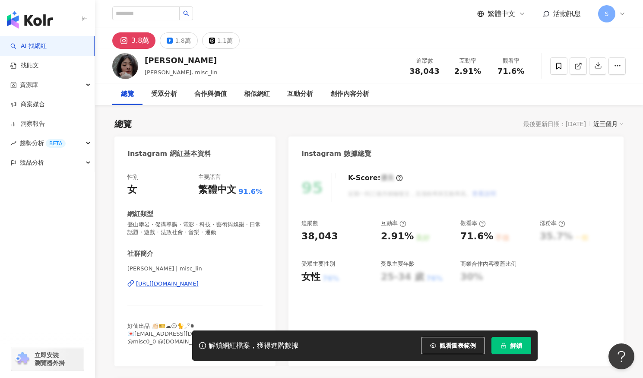
click at [462, 124] on div "總覽 最後更新日期：2025/9/2 近三個月" at bounding box center [368, 124] width 509 height 12
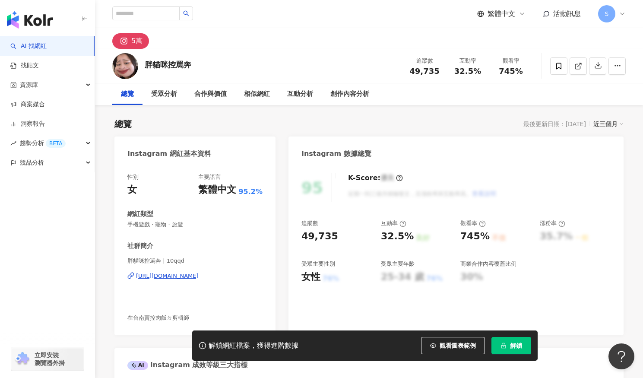
click at [199, 277] on div "https://www.instagram.com/10qqd/" at bounding box center [167, 276] width 63 height 8
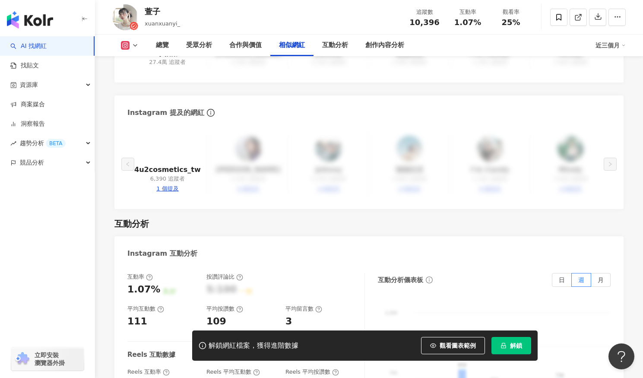
scroll to position [1452, 0]
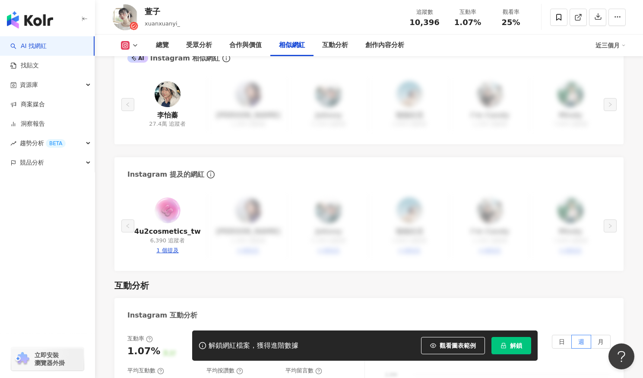
click at [169, 85] on img at bounding box center [167, 94] width 26 height 26
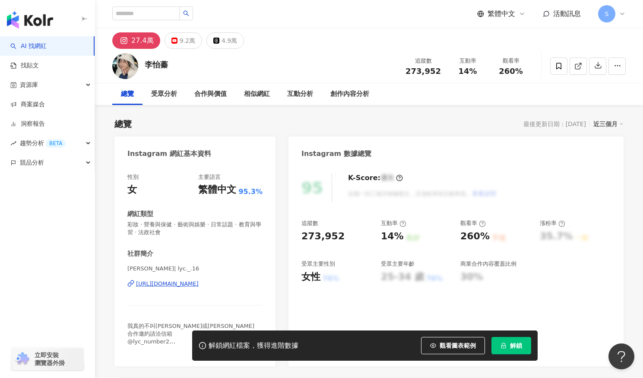
click at [199, 286] on div "[URL][DOMAIN_NAME]" at bounding box center [167, 284] width 63 height 8
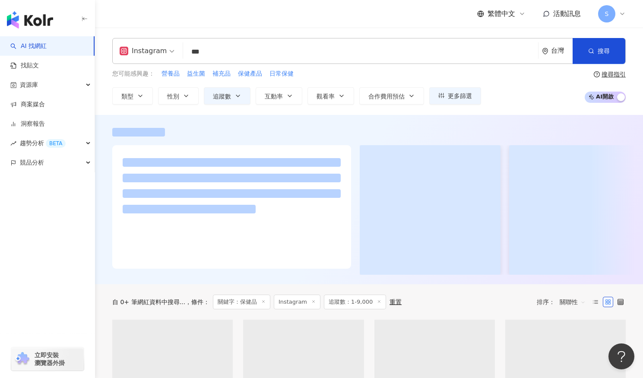
scroll to position [0, 0]
drag, startPoint x: 212, startPoint y: 49, endPoint x: 185, endPoint y: 57, distance: 28.4
click at [186, 57] on input "***" at bounding box center [361, 52] width 350 height 16
type input "**********"
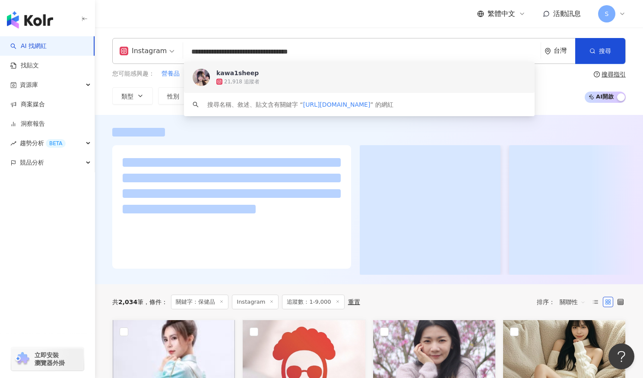
click at [278, 71] on span "kawa1sheep" at bounding box center [354, 73] width 276 height 9
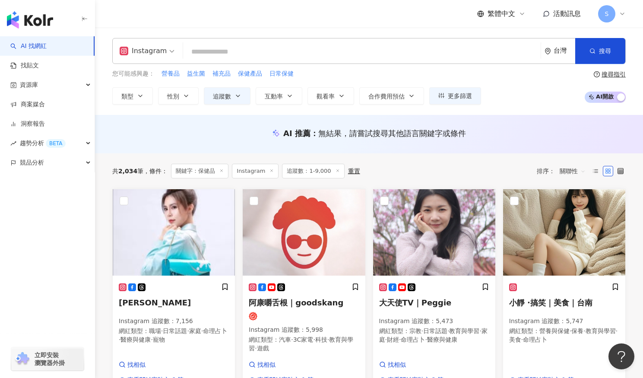
scroll to position [0, 0]
click at [179, 129] on div "AI 推薦 ： 無結果，請嘗試搜尋其他語言關鍵字或條件" at bounding box center [368, 133] width 513 height 11
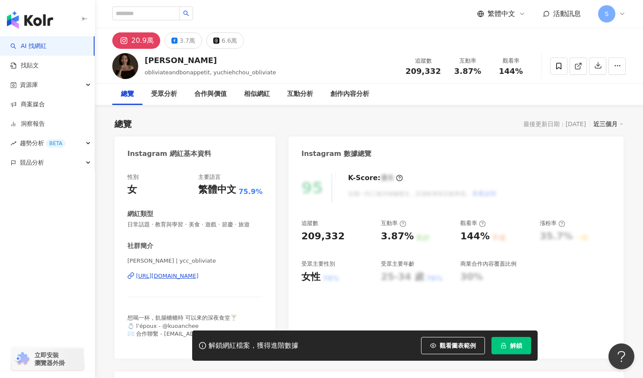
click at [199, 280] on div "https://www.instagram.com/ycc_obliviate/" at bounding box center [167, 276] width 63 height 8
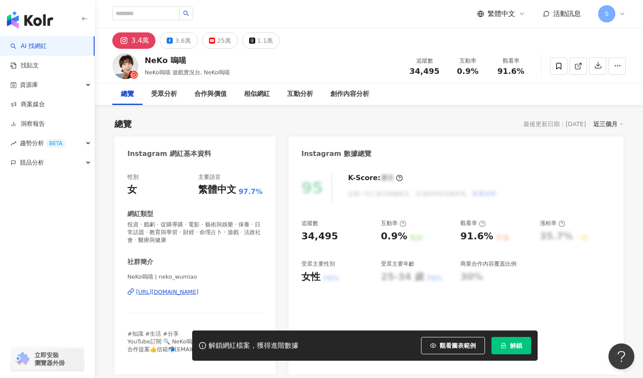
click at [199, 290] on div "https://www.instagram.com/neko_wumiao/" at bounding box center [167, 292] width 63 height 8
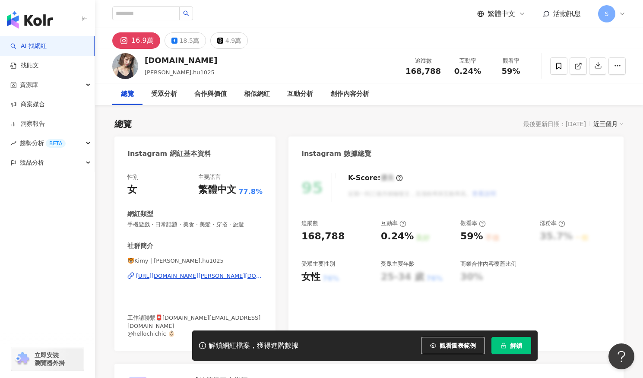
click at [193, 272] on div "https://www.instagram.com/kim.hu1025/" at bounding box center [199, 276] width 126 height 8
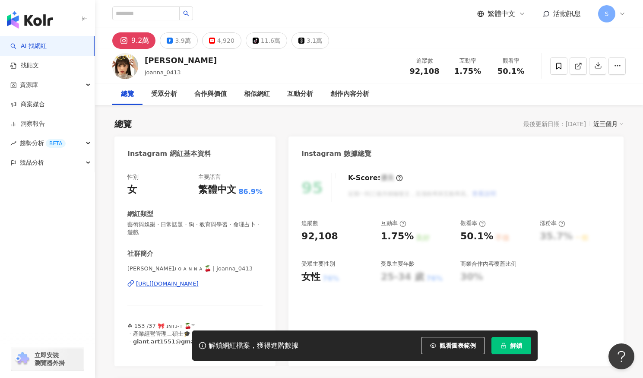
click at [199, 284] on div "https://www.instagram.com/joanna_0413/" at bounding box center [167, 284] width 63 height 8
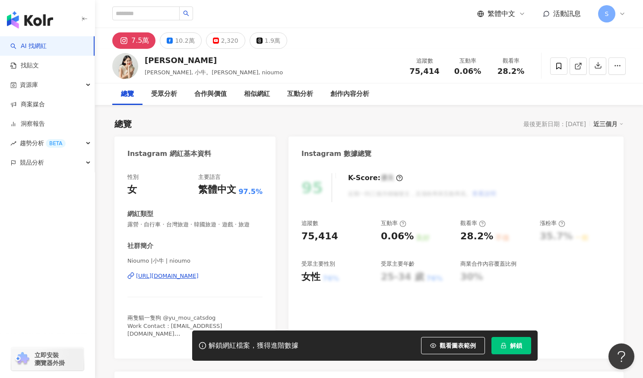
click at [199, 280] on div "[URL][DOMAIN_NAME]" at bounding box center [167, 276] width 63 height 8
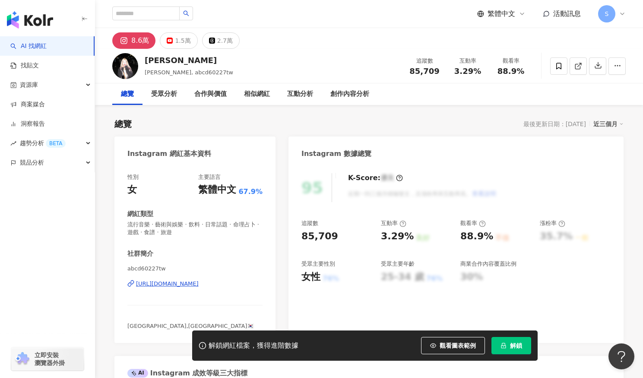
click at [191, 281] on div "https://www.instagram.com/abcd60227tw/" at bounding box center [167, 284] width 63 height 8
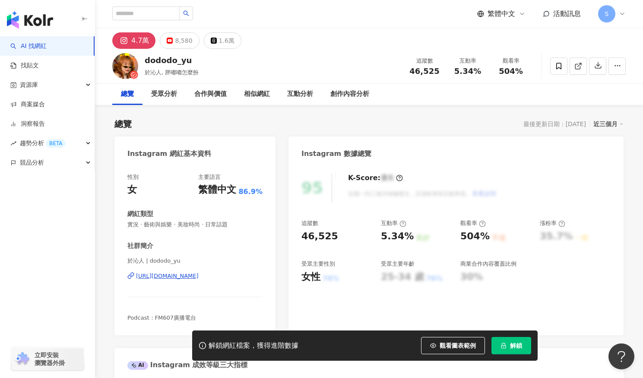
click at [191, 278] on div "[URL][DOMAIN_NAME]" at bounding box center [167, 276] width 63 height 8
drag, startPoint x: 159, startPoint y: 73, endPoint x: 145, endPoint y: 76, distance: 14.1
click at [145, 76] on span "於沁人, 胖嘟嘟怎麼扮" at bounding box center [172, 72] width 54 height 6
copy span "於沁人"
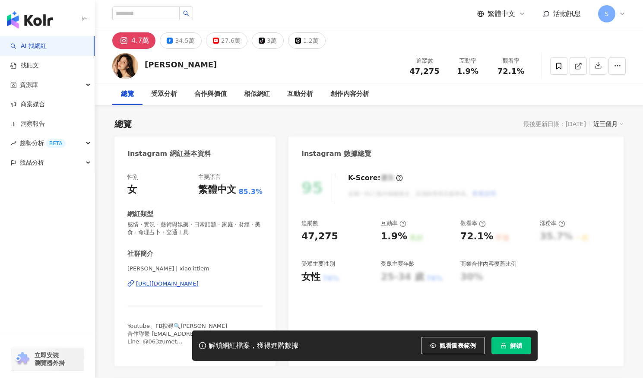
click at [199, 284] on div "https://www.instagram.com/xiaolittlem/" at bounding box center [167, 284] width 63 height 8
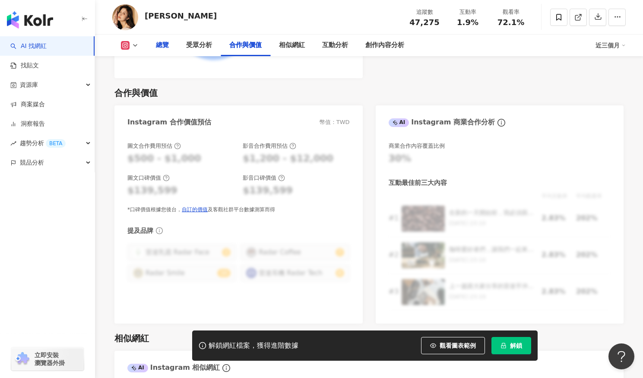
scroll to position [1122, 0]
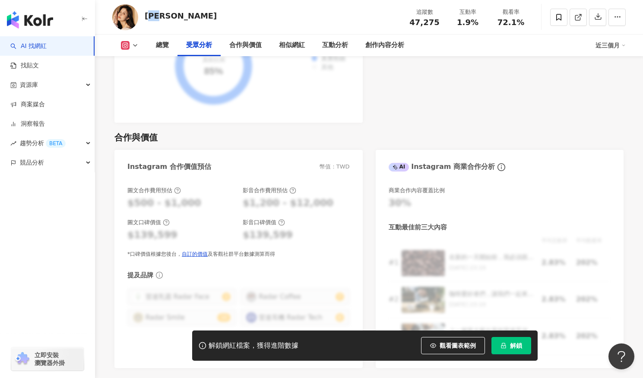
click at [169, 21] on div "蕭小M 追蹤數 47,275 互動率 1.9% 觀看率 72.1%" at bounding box center [369, 17] width 548 height 34
copy div "小M"
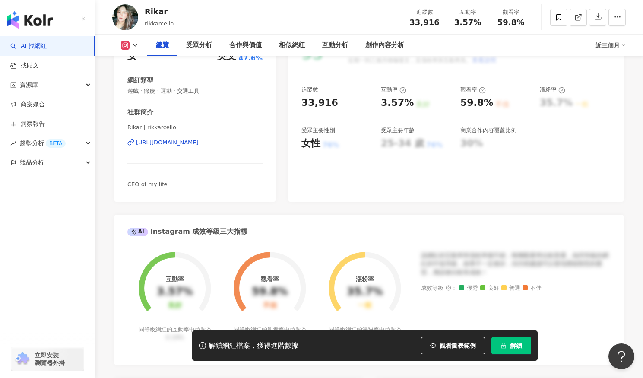
scroll to position [86, 0]
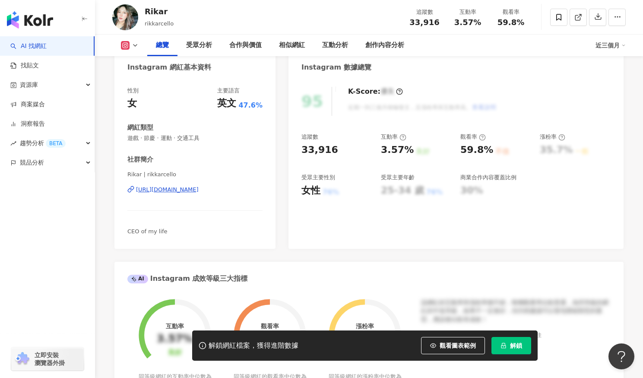
click at [199, 190] on div "https://www.instagram.com/rikkarcello/" at bounding box center [167, 190] width 63 height 8
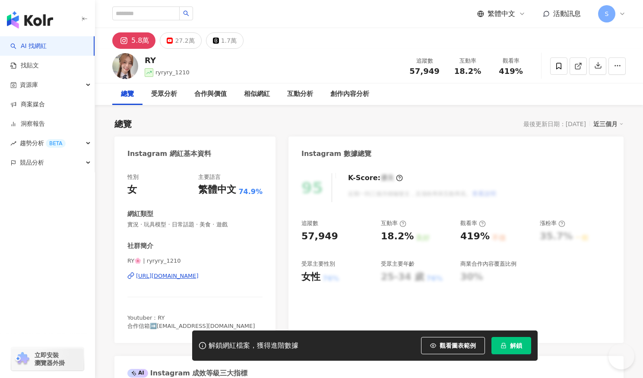
click at [199, 275] on div "[URL][DOMAIN_NAME]" at bounding box center [167, 276] width 63 height 8
drag, startPoint x: 154, startPoint y: 62, endPoint x: 147, endPoint y: 62, distance: 6.9
click at [147, 62] on div "RY" at bounding box center [167, 60] width 45 height 11
copy div "RY"
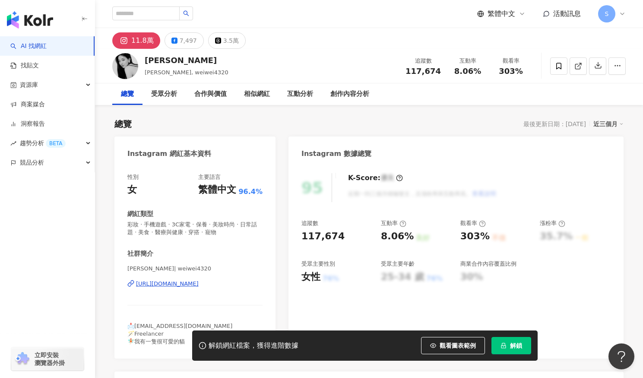
click at [199, 283] on div "[URL][DOMAIN_NAME]" at bounding box center [167, 284] width 63 height 8
drag, startPoint x: 160, startPoint y: 63, endPoint x: 154, endPoint y: 63, distance: 5.7
click at [154, 63] on div "[PERSON_NAME]" at bounding box center [187, 60] width 84 height 11
copy div "涵緯"
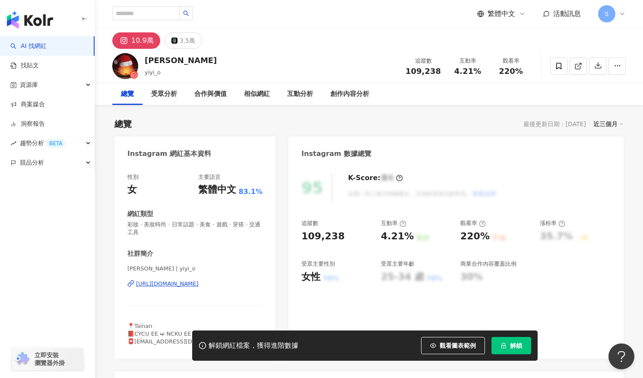
click at [199, 284] on div "[URL][DOMAIN_NAME]" at bounding box center [167, 284] width 63 height 8
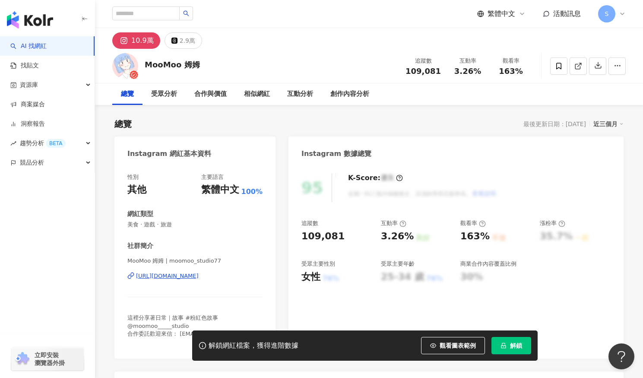
click at [199, 277] on div "https://www.instagram.com/moomoo_studio77/" at bounding box center [167, 276] width 63 height 8
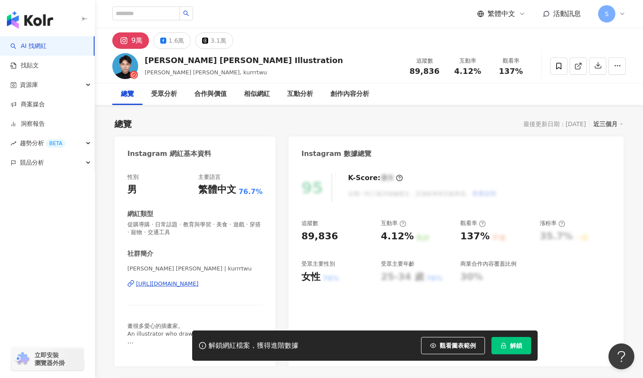
click at [199, 281] on div "[URL][DOMAIN_NAME]" at bounding box center [167, 284] width 63 height 8
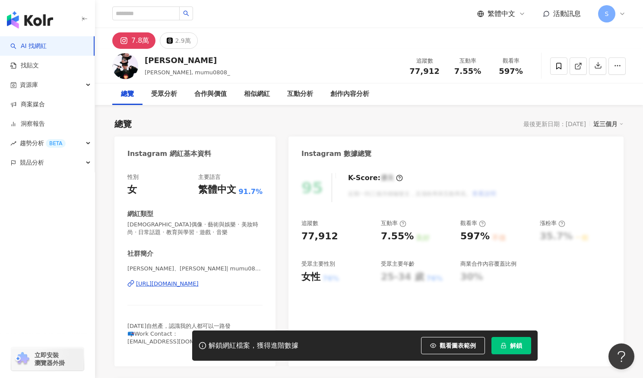
scroll to position [43, 0]
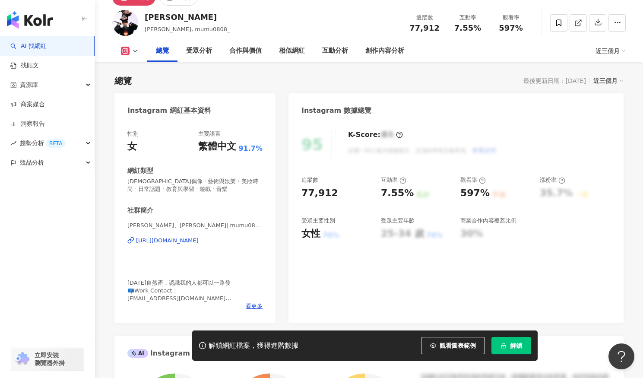
click at [199, 239] on div "https://www.instagram.com/mumu0808_/" at bounding box center [167, 240] width 63 height 8
